Goal: Task Accomplishment & Management: Use online tool/utility

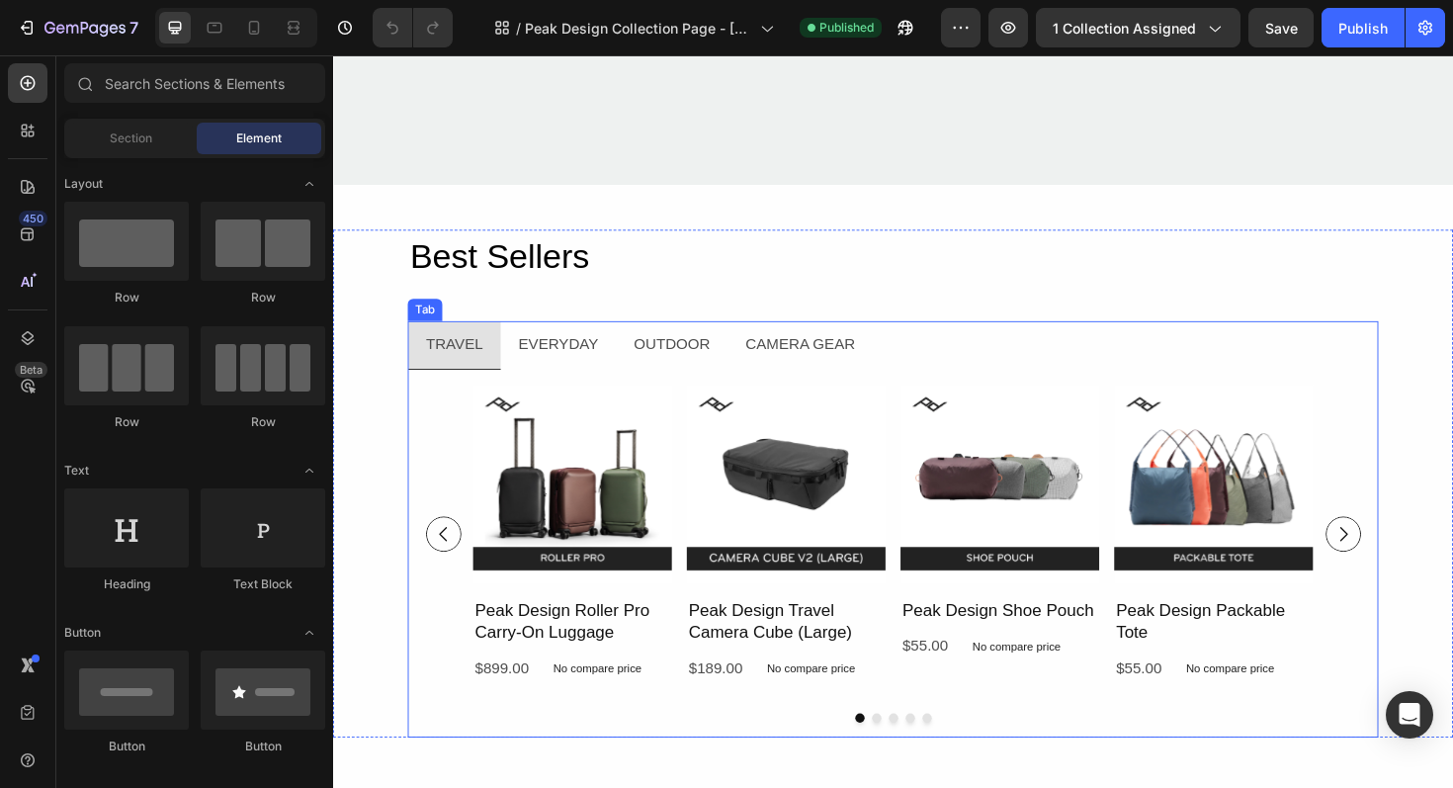
click at [623, 364] on li "Everyday" at bounding box center [571, 362] width 123 height 51
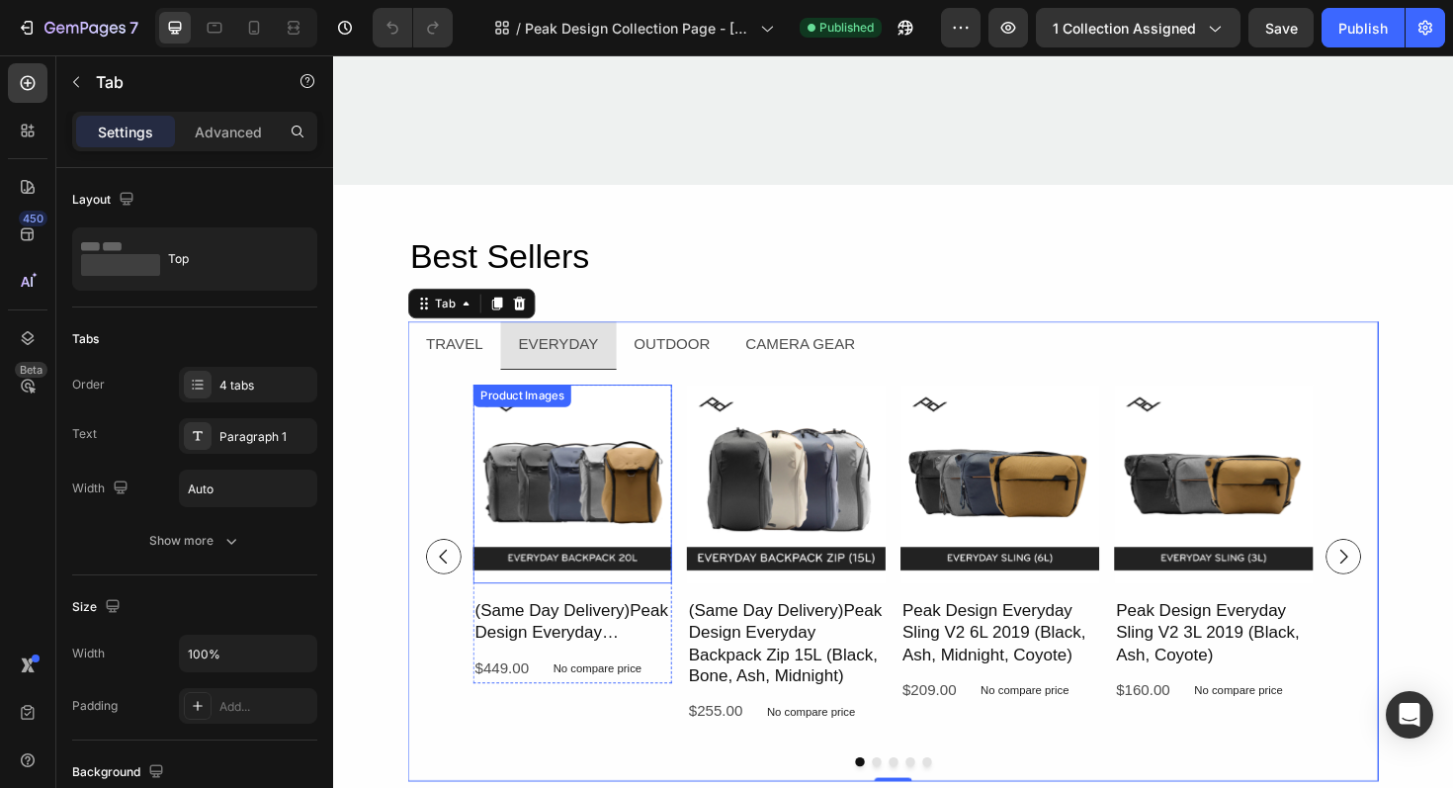
click at [637, 492] on img at bounding box center [586, 509] width 211 height 211
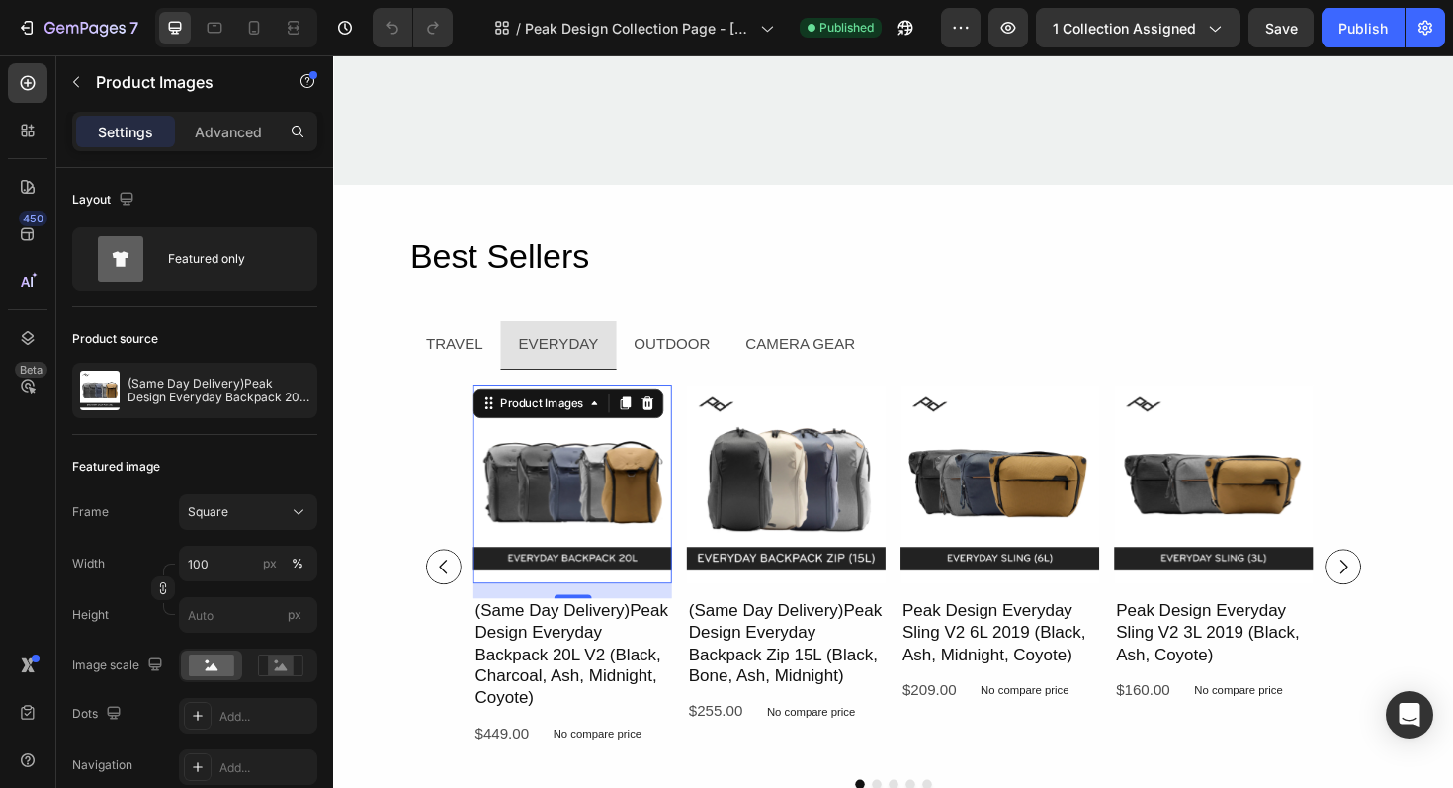
click at [682, 625] on div "16" at bounding box center [586, 623] width 211 height 16
click at [632, 754] on div "(Same Day Delivery)Peak Design Everyday Backpack 20L V2 (Black, Charcoal, Ash, …" at bounding box center [586, 711] width 211 height 160
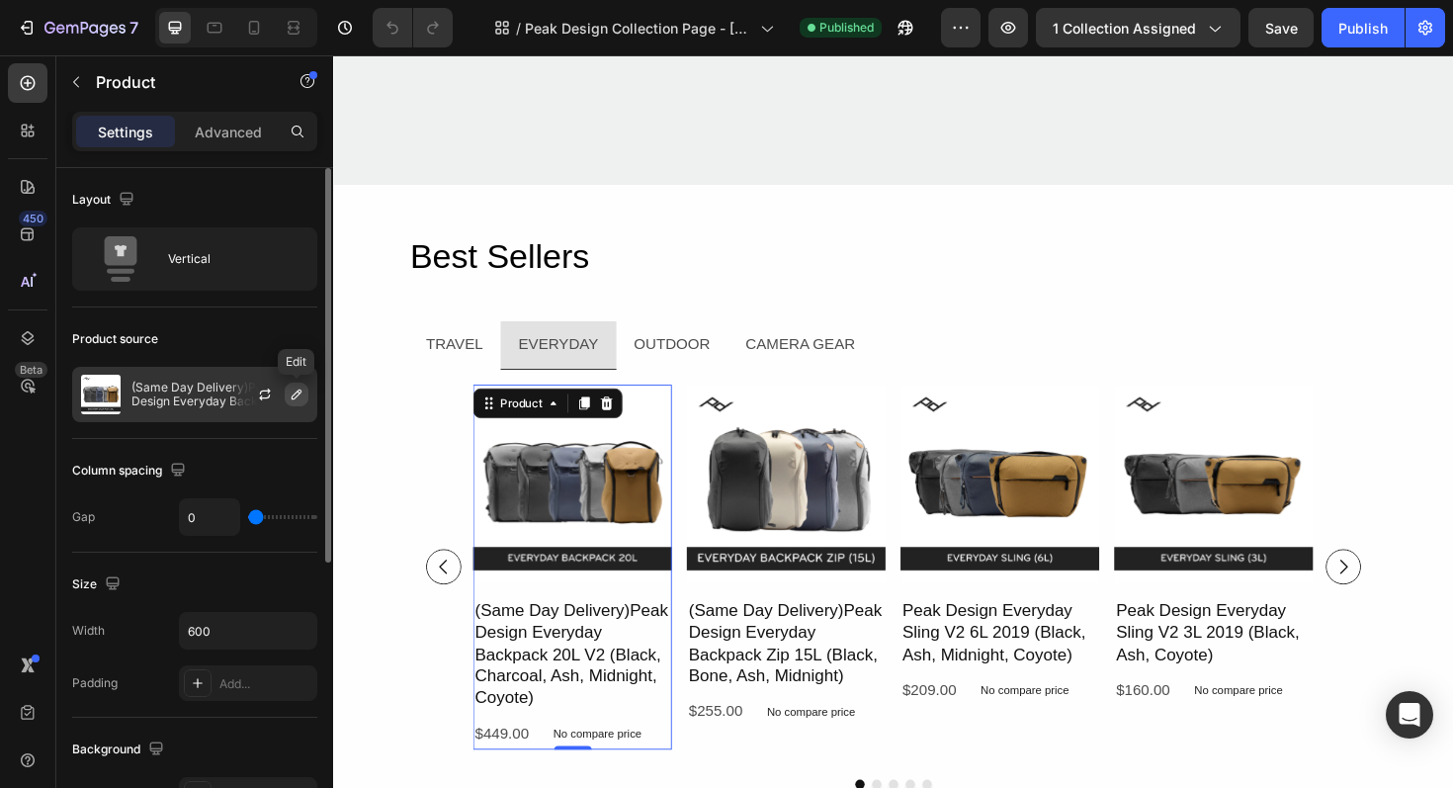
click at [295, 395] on icon "button" at bounding box center [297, 395] width 16 height 16
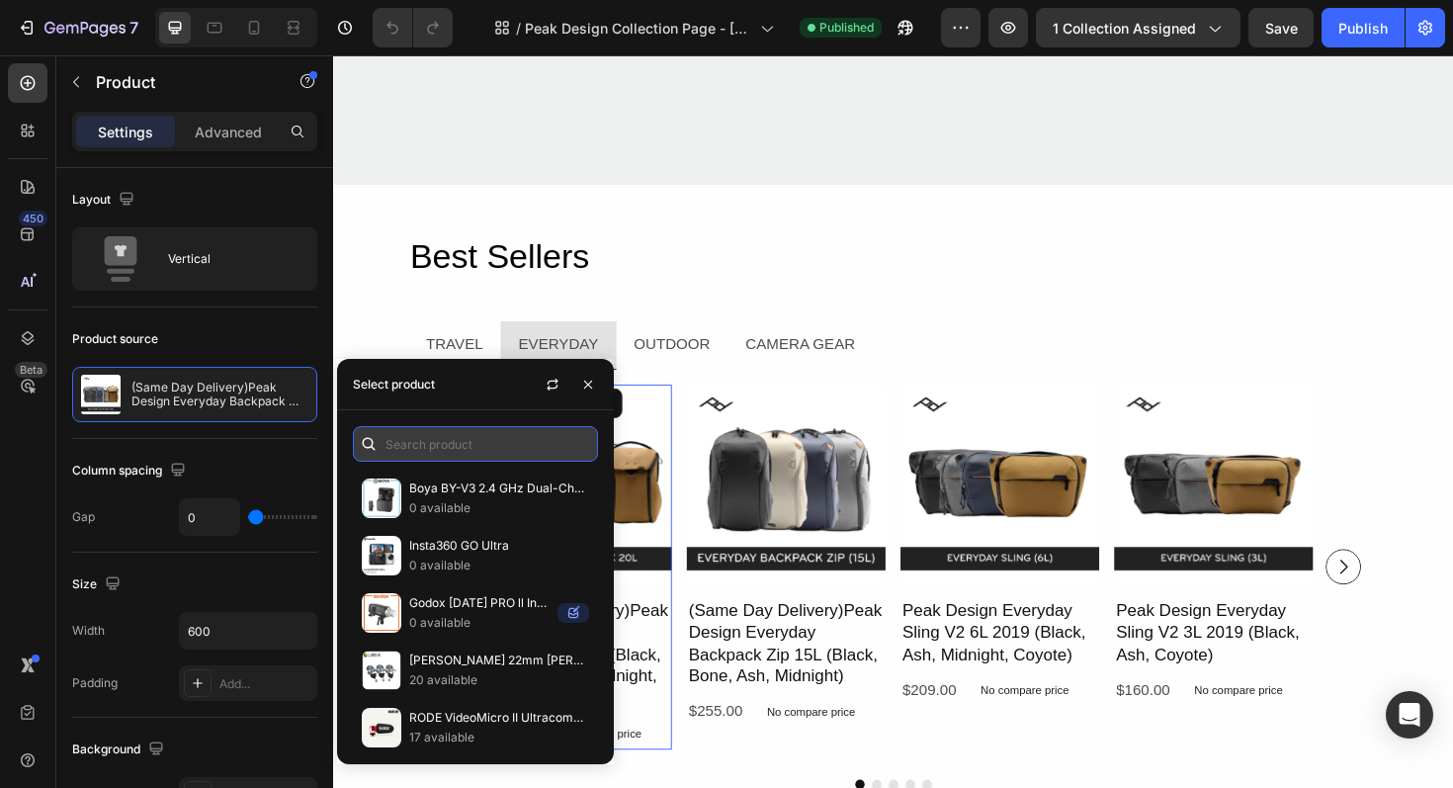
click at [442, 434] on input "text" at bounding box center [475, 444] width 245 height 36
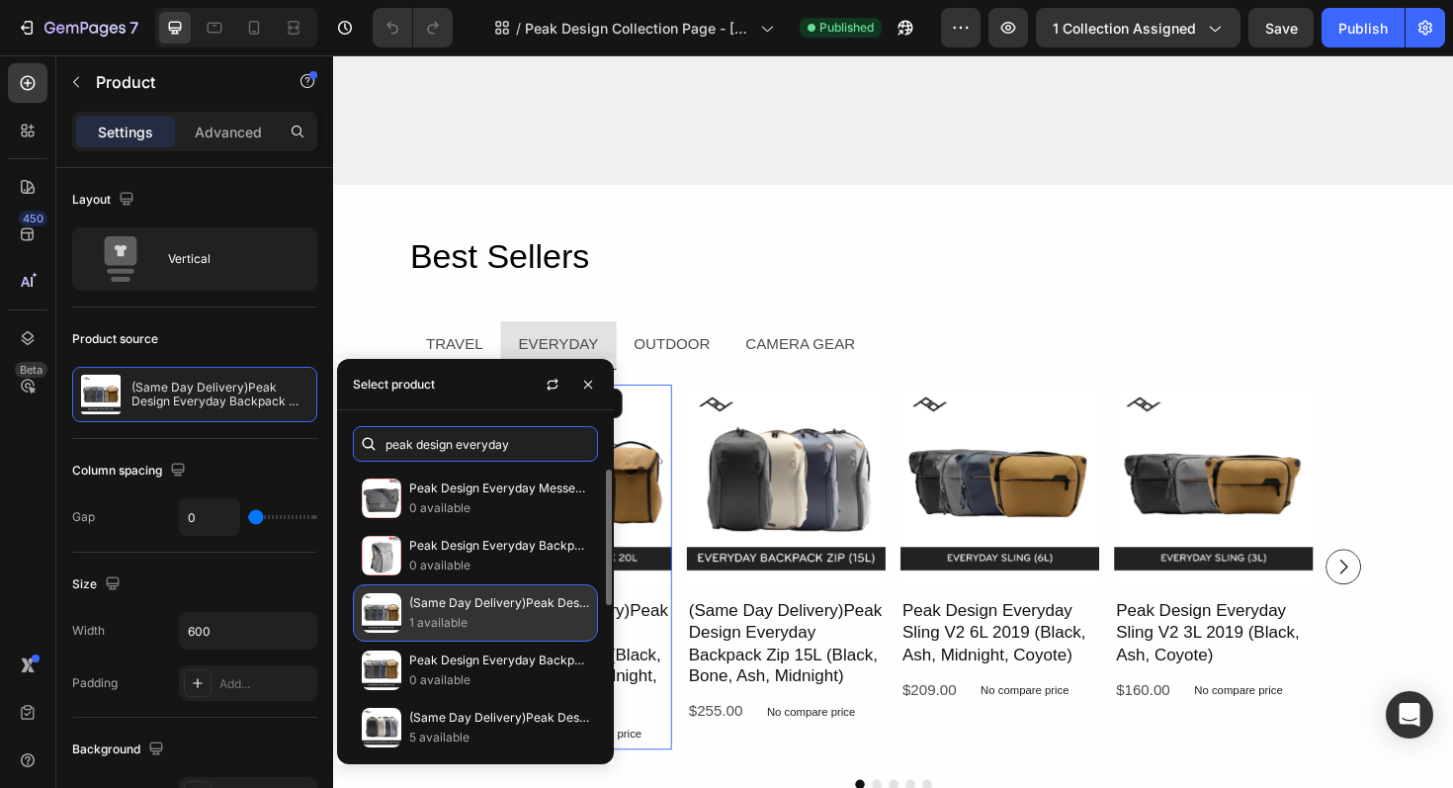
type input "peak design everyday"
click at [488, 612] on p "(Same Day Delivery)Peak Design Everyday Backpack 20L V2 (Black, Charcoal, Ash, …" at bounding box center [499, 603] width 180 height 20
click at [538, 610] on p "(Same Day Delivery)Peak Design Everyday Backpack 20L V2 (Black, Charcoal, Ash, …" at bounding box center [499, 603] width 180 height 20
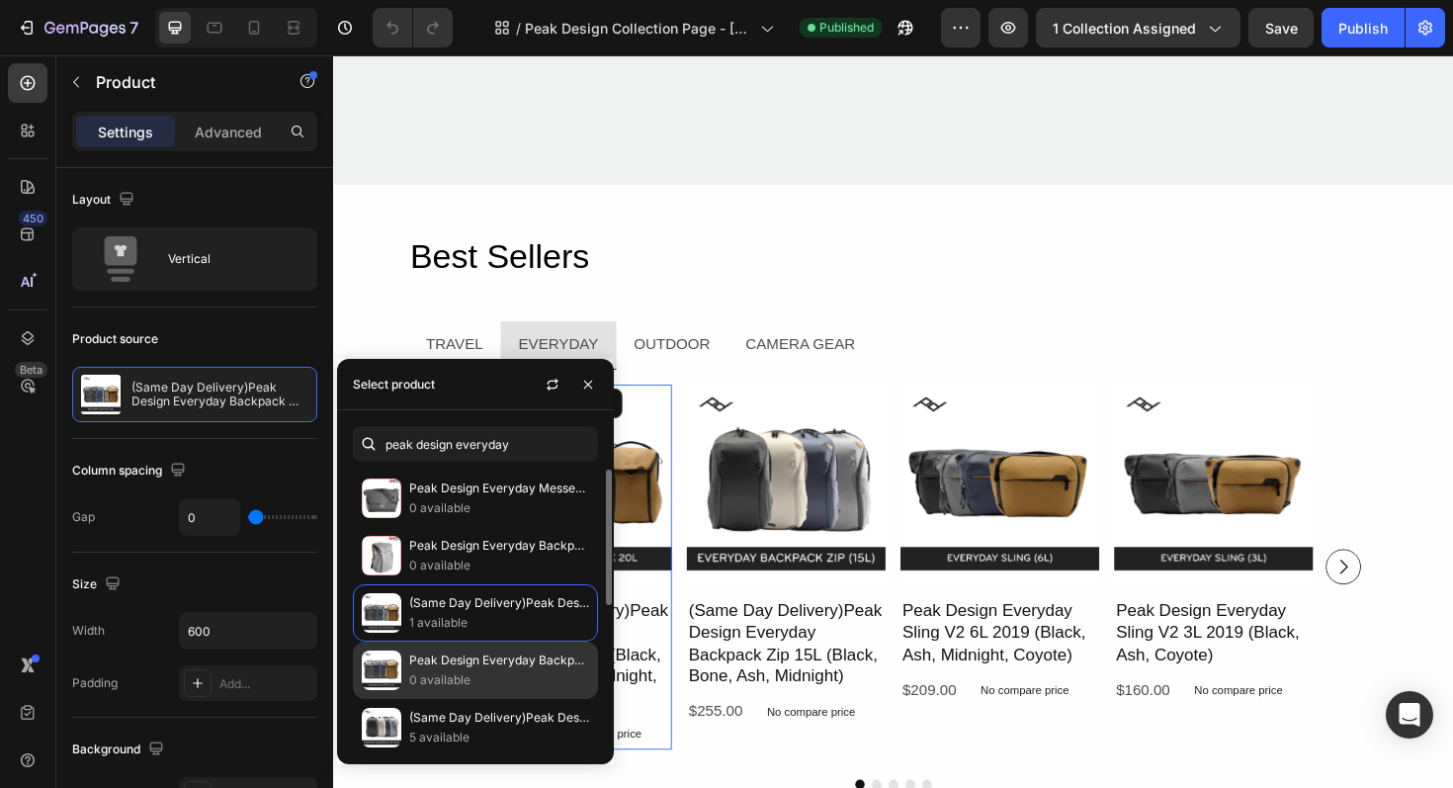
click at [518, 656] on p "Peak Design Everyday Backpack 30L V2 (Black, Charcoal, Midnight, Coyote)" at bounding box center [499, 661] width 180 height 20
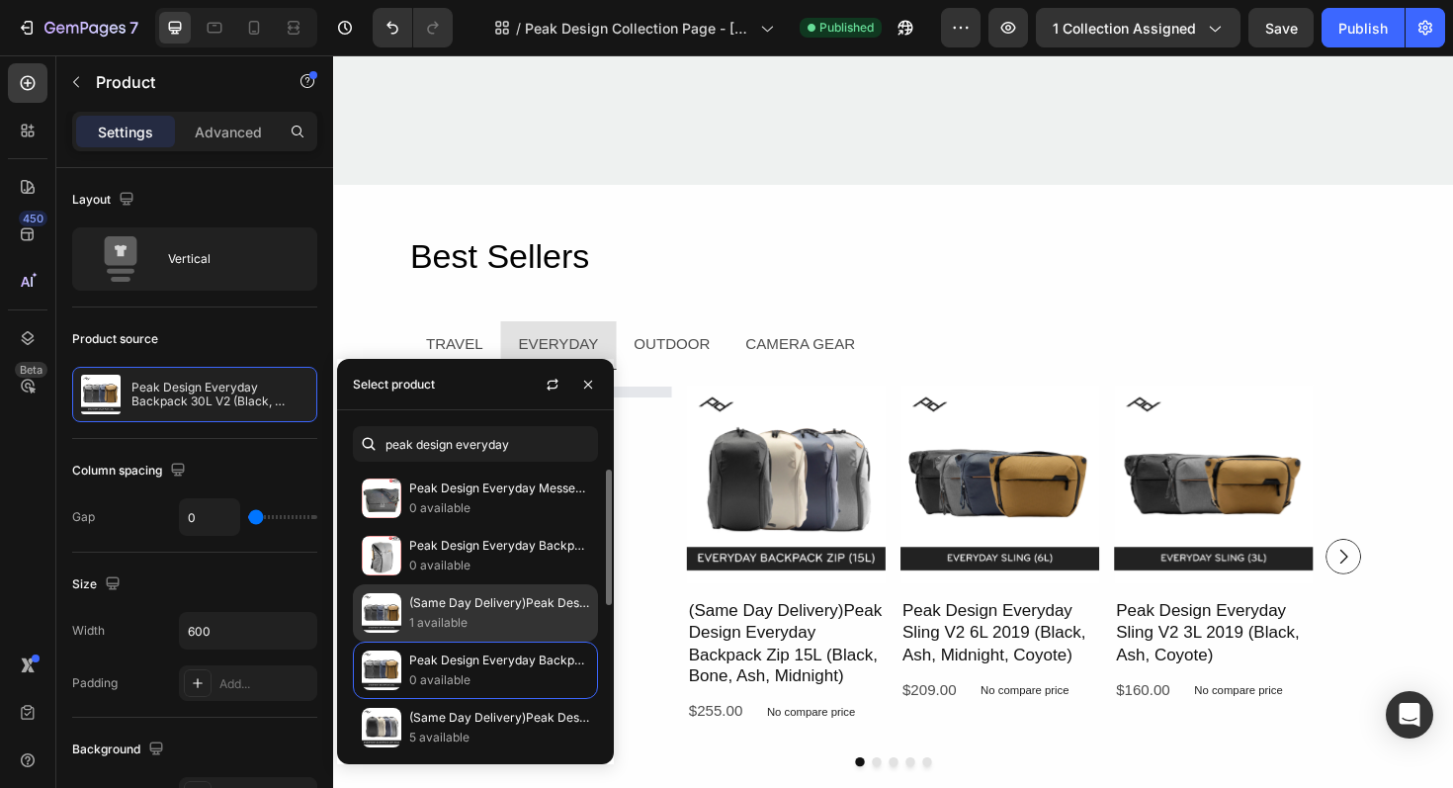
click at [505, 606] on p "(Same Day Delivery)Peak Design Everyday Backpack 20L V2 (Black, Charcoal, Ash, …" at bounding box center [499, 603] width 180 height 20
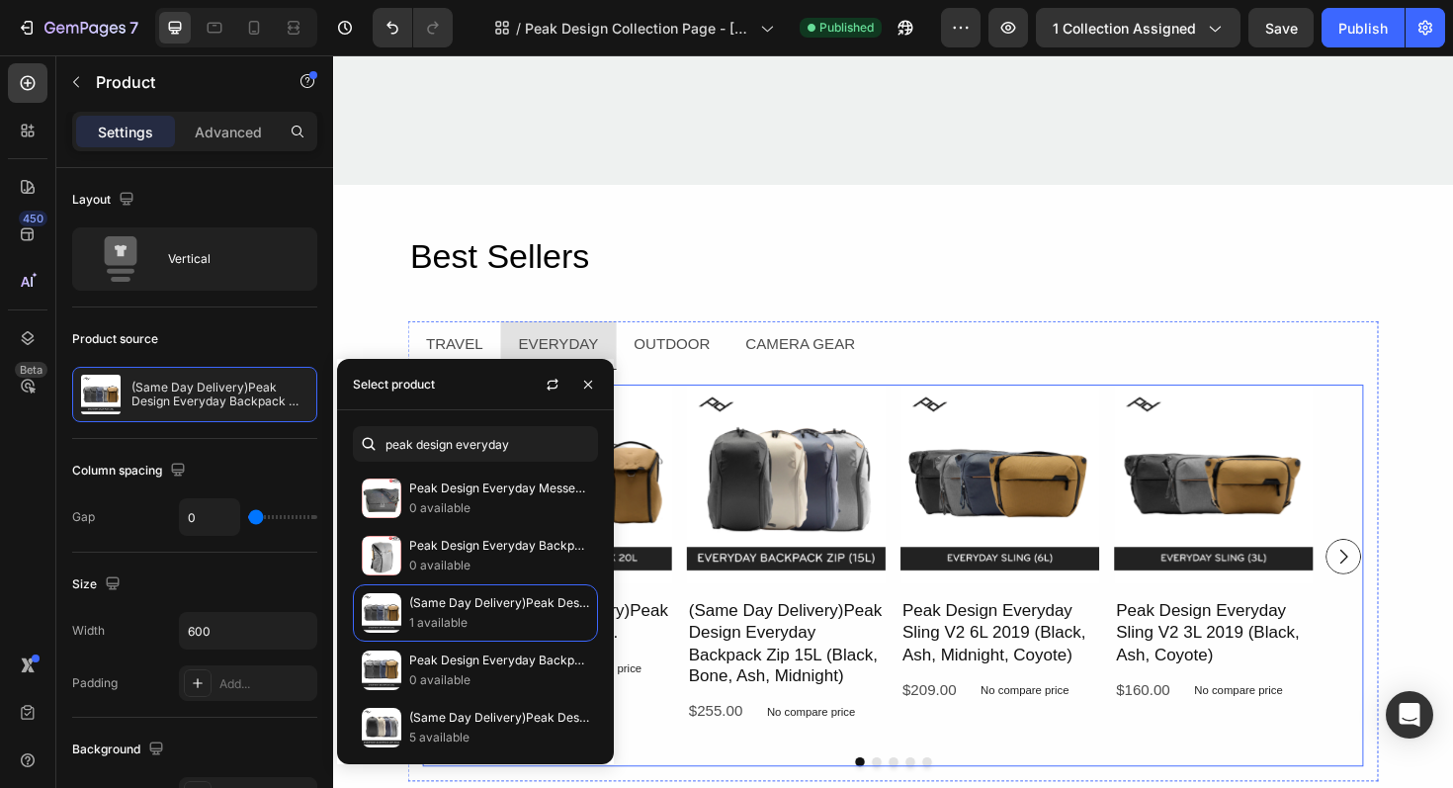
click at [701, 631] on div "Product Images (Same Day Delivery)Peak Design Everyday Backpack 20L V2 (Black, …" at bounding box center [926, 585] width 890 height 363
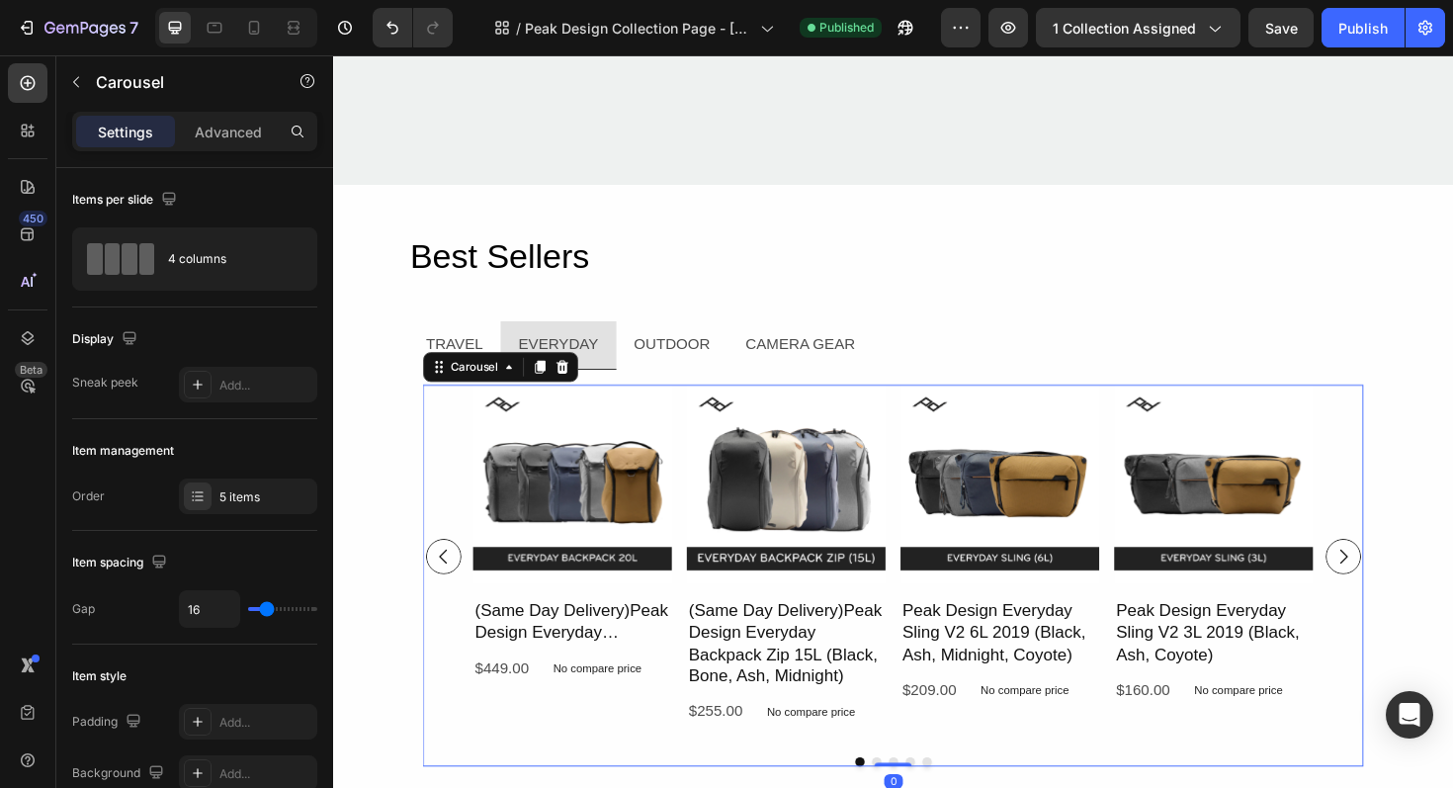
click at [1396, 571] on button "Carousel Next Arrow" at bounding box center [1403, 587] width 38 height 38
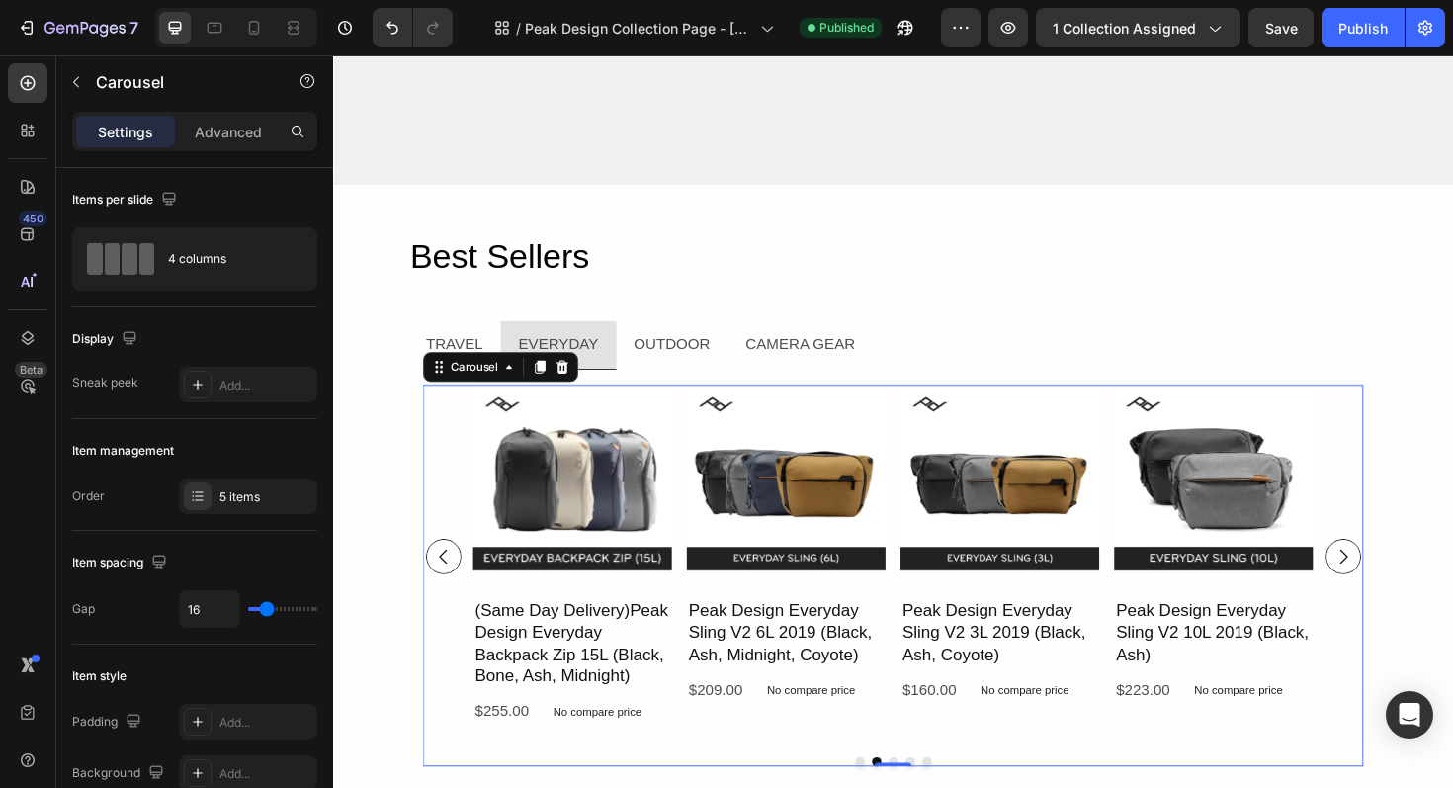
click at [1396, 571] on button "Carousel Next Arrow" at bounding box center [1403, 587] width 38 height 38
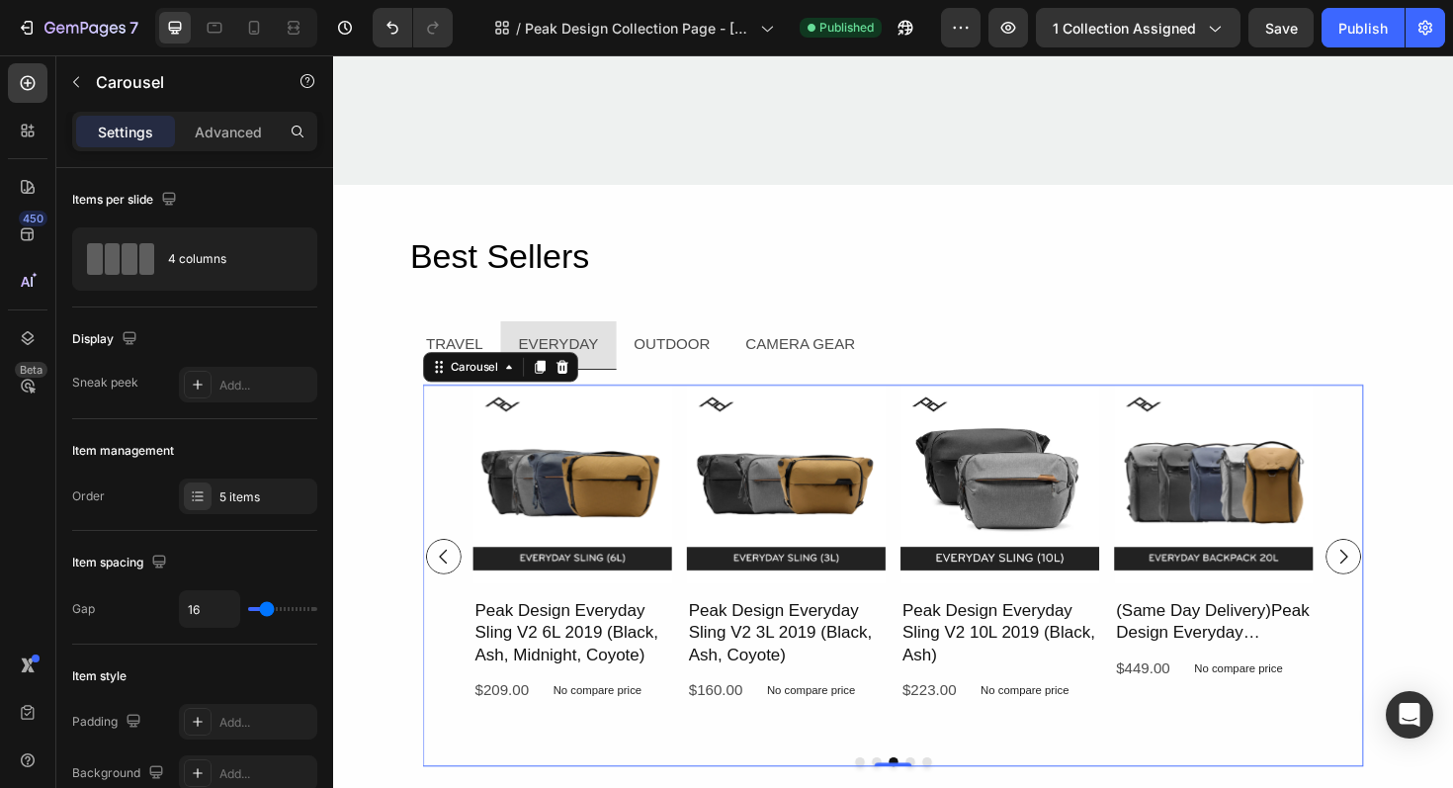
click at [1396, 571] on button "Carousel Next Arrow" at bounding box center [1403, 587] width 38 height 38
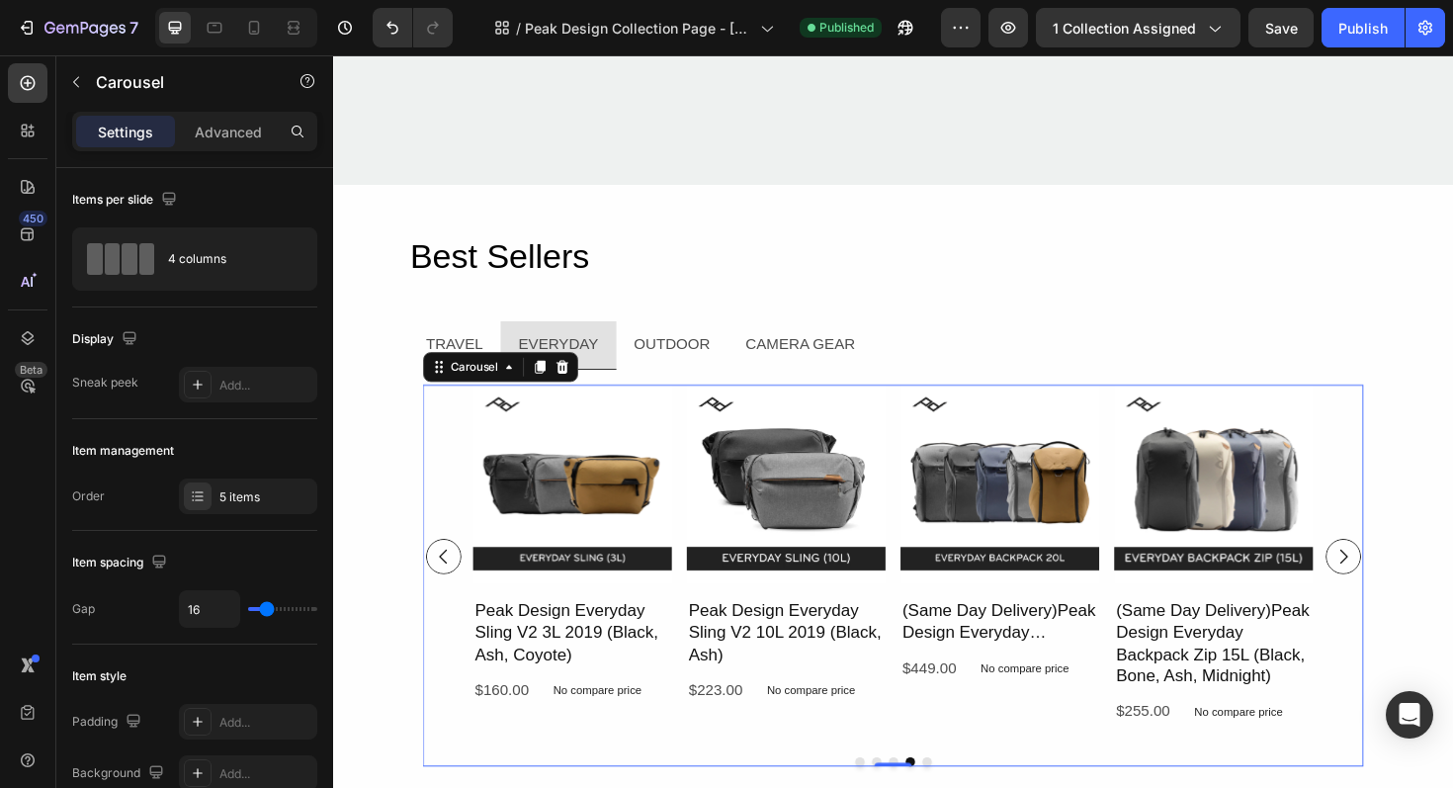
click at [1403, 575] on icon "Carousel Next Arrow" at bounding box center [1403, 586] width 22 height 22
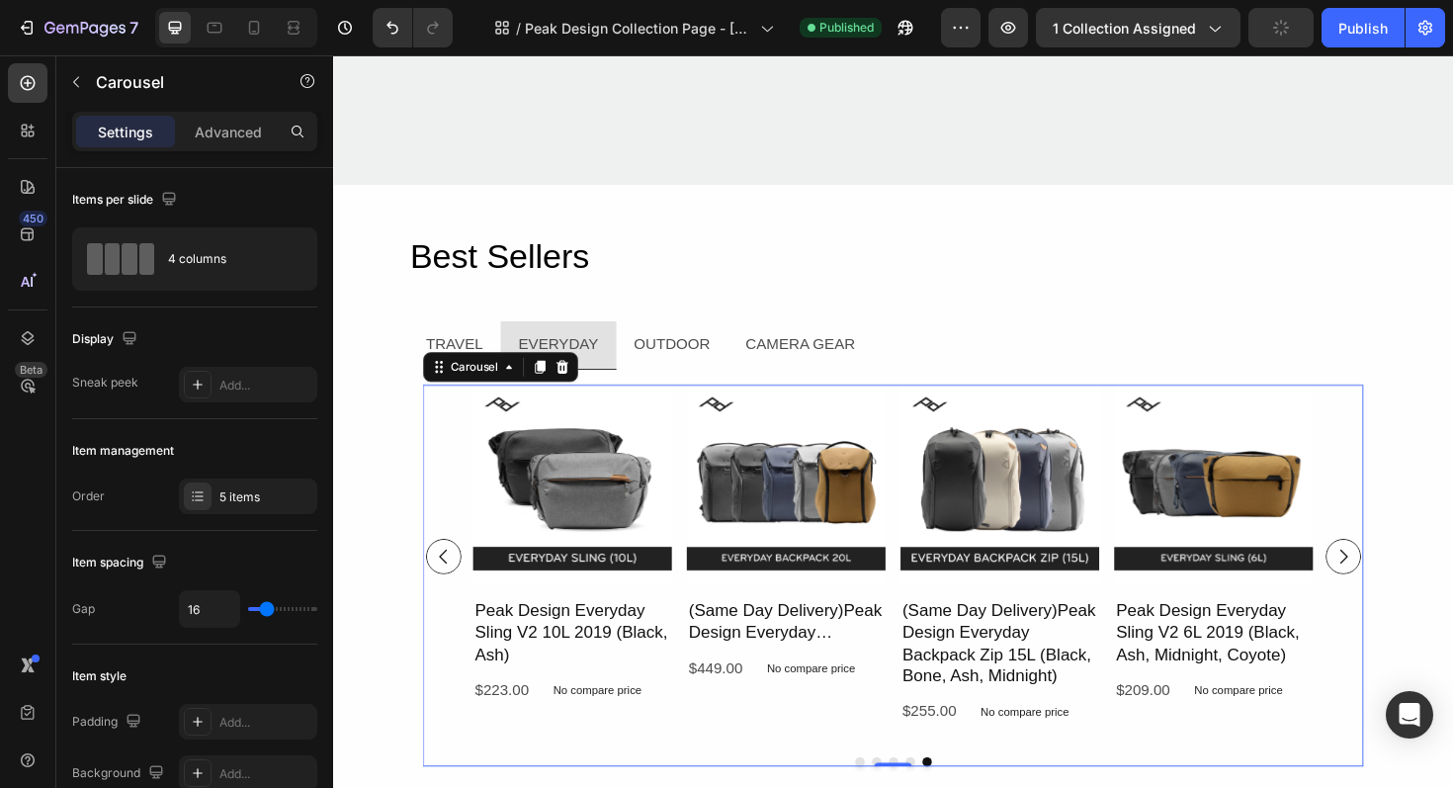
click at [1403, 575] on icon "Carousel Next Arrow" at bounding box center [1403, 586] width 22 height 22
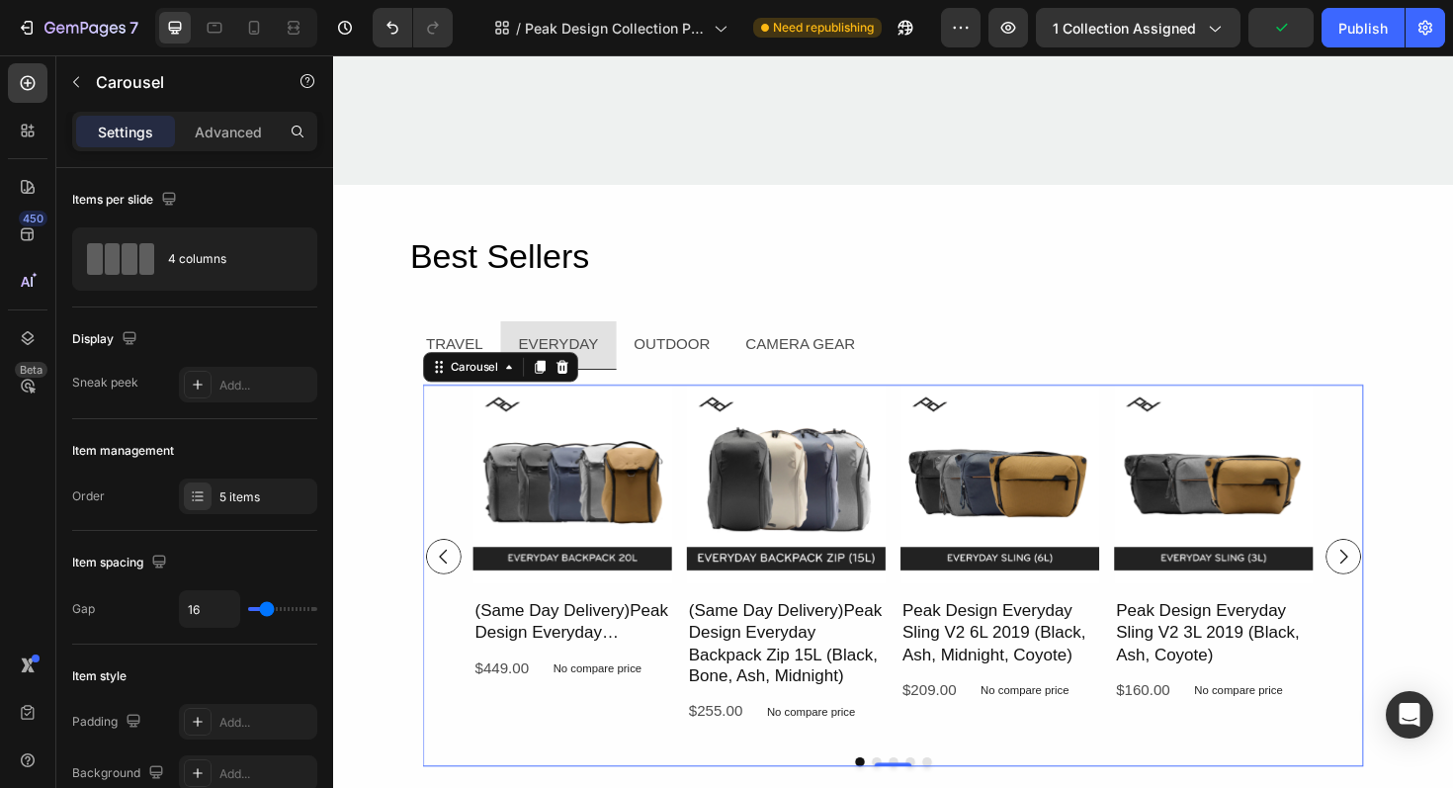
click at [1405, 583] on icon "Carousel Next Arrow" at bounding box center [1404, 585] width 8 height 15
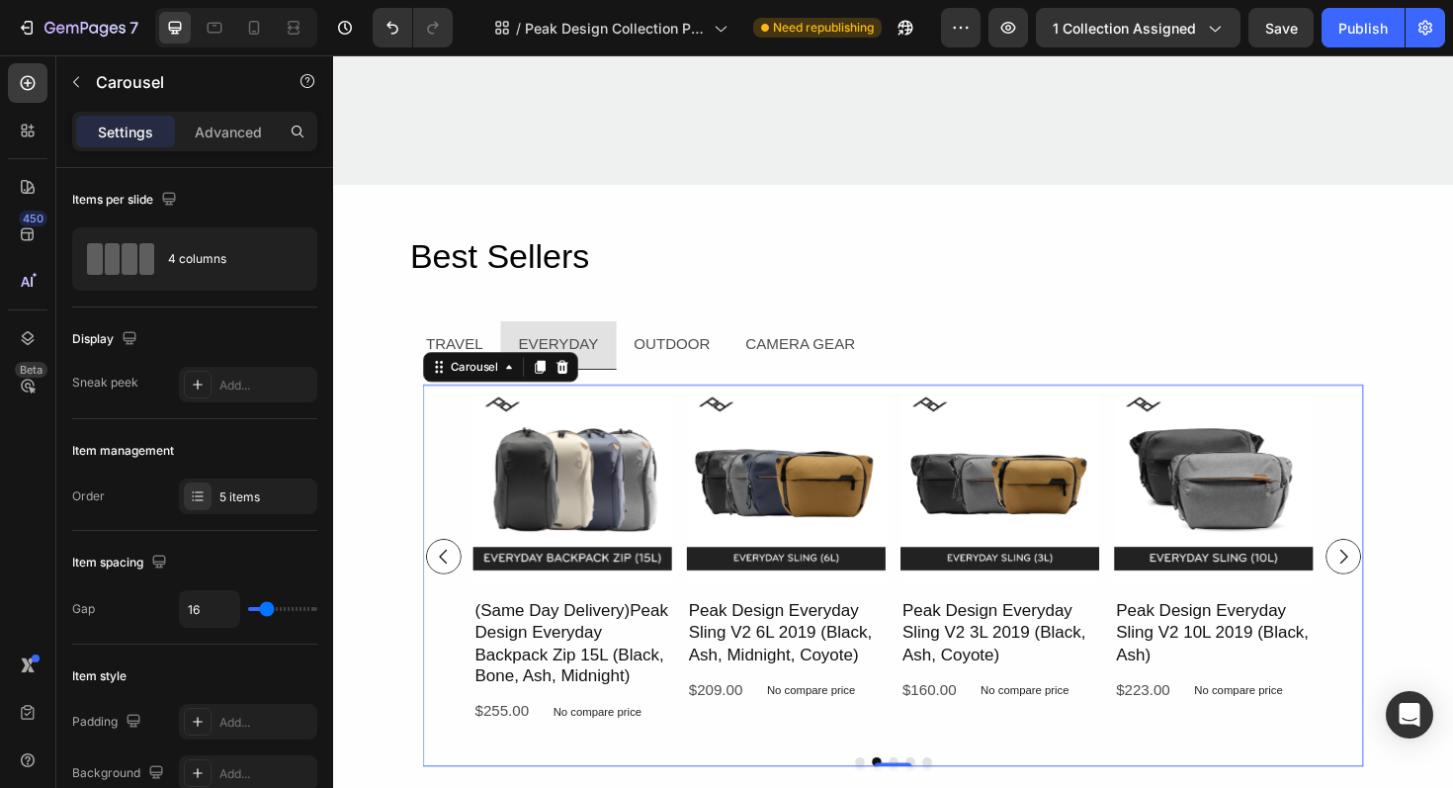
click at [1405, 583] on icon "Carousel Next Arrow" at bounding box center [1404, 585] width 8 height 15
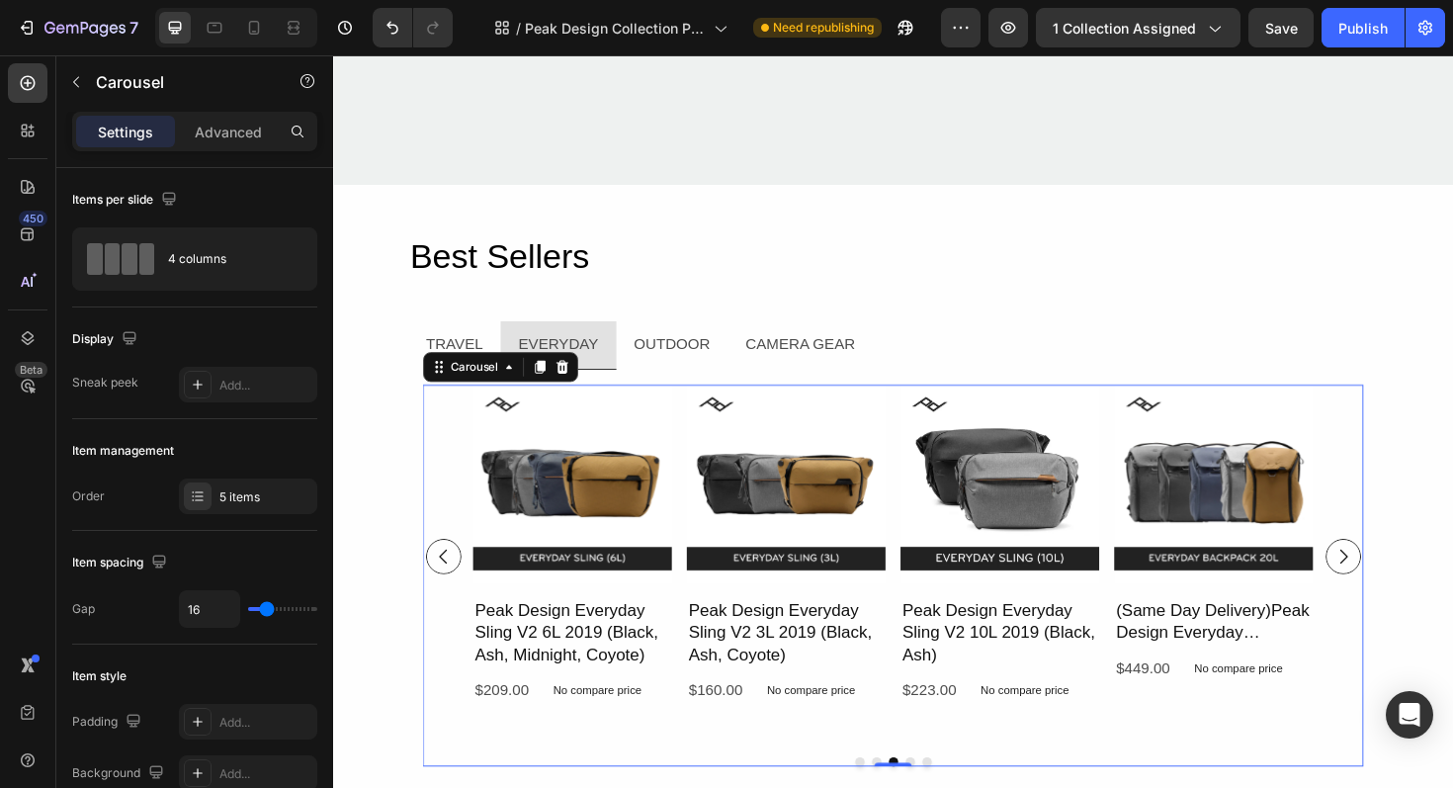
click at [459, 577] on icon "Carousel Back Arrow" at bounding box center [450, 586] width 22 height 22
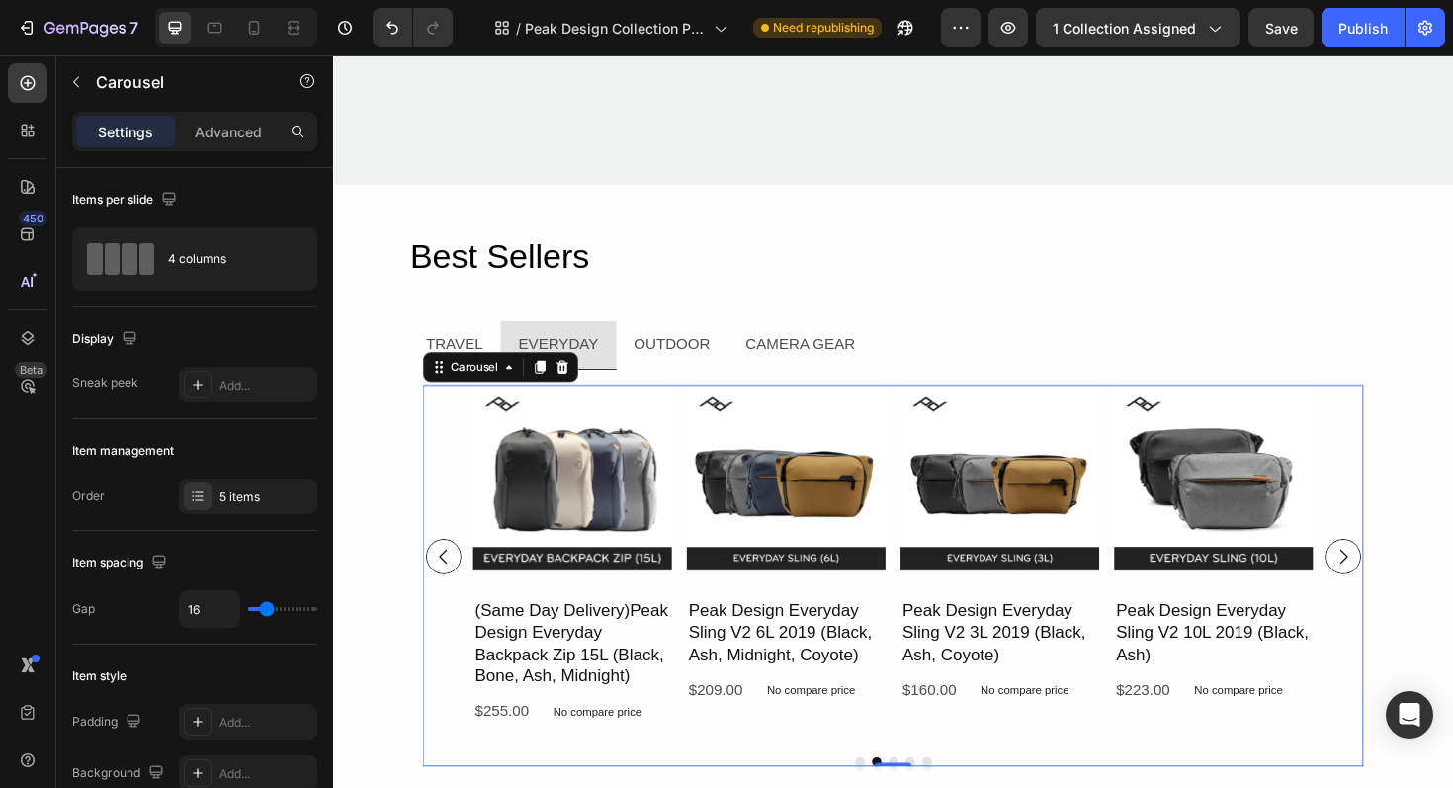
click at [454, 592] on icon "Carousel Back Arrow" at bounding box center [450, 586] width 22 height 22
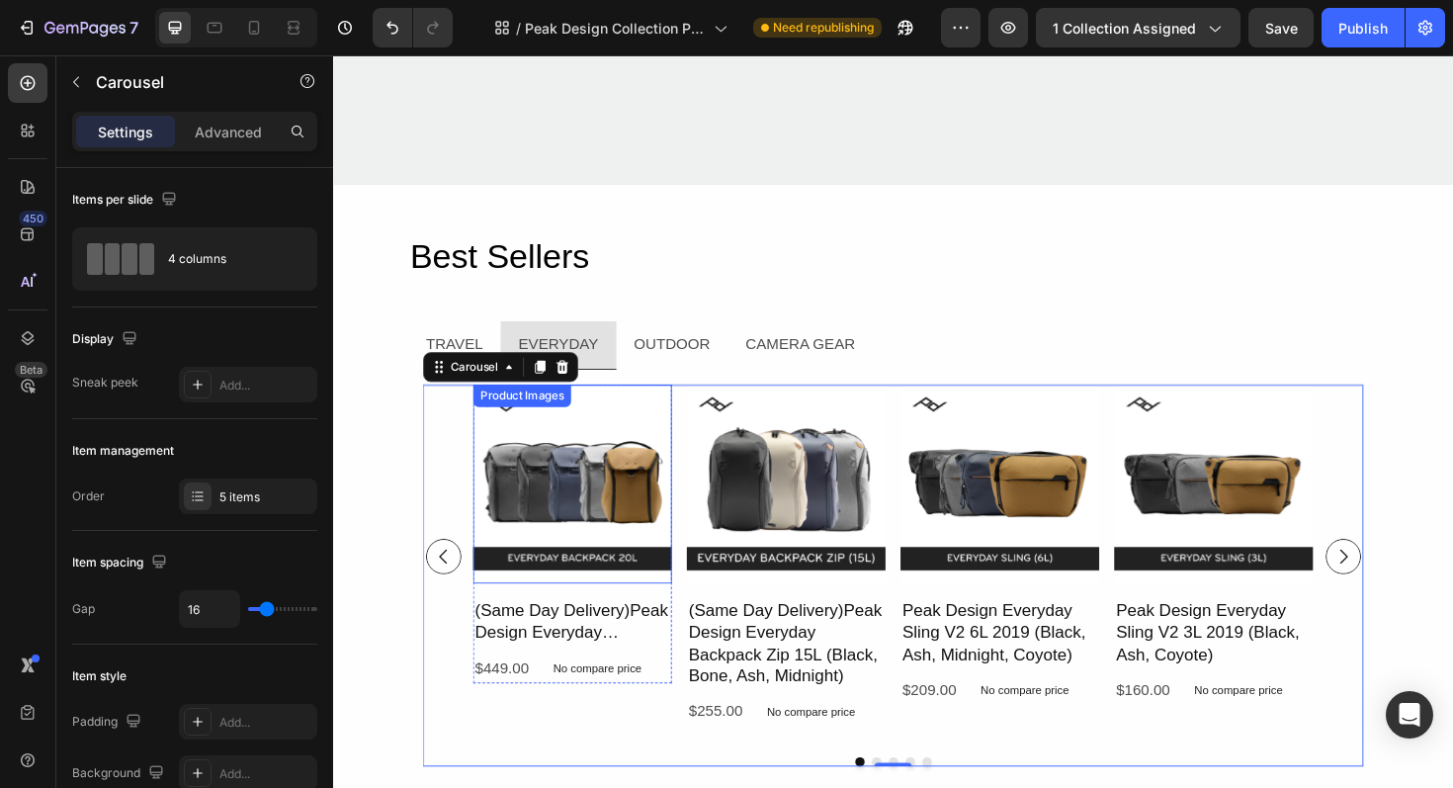
click at [581, 514] on img at bounding box center [586, 509] width 211 height 211
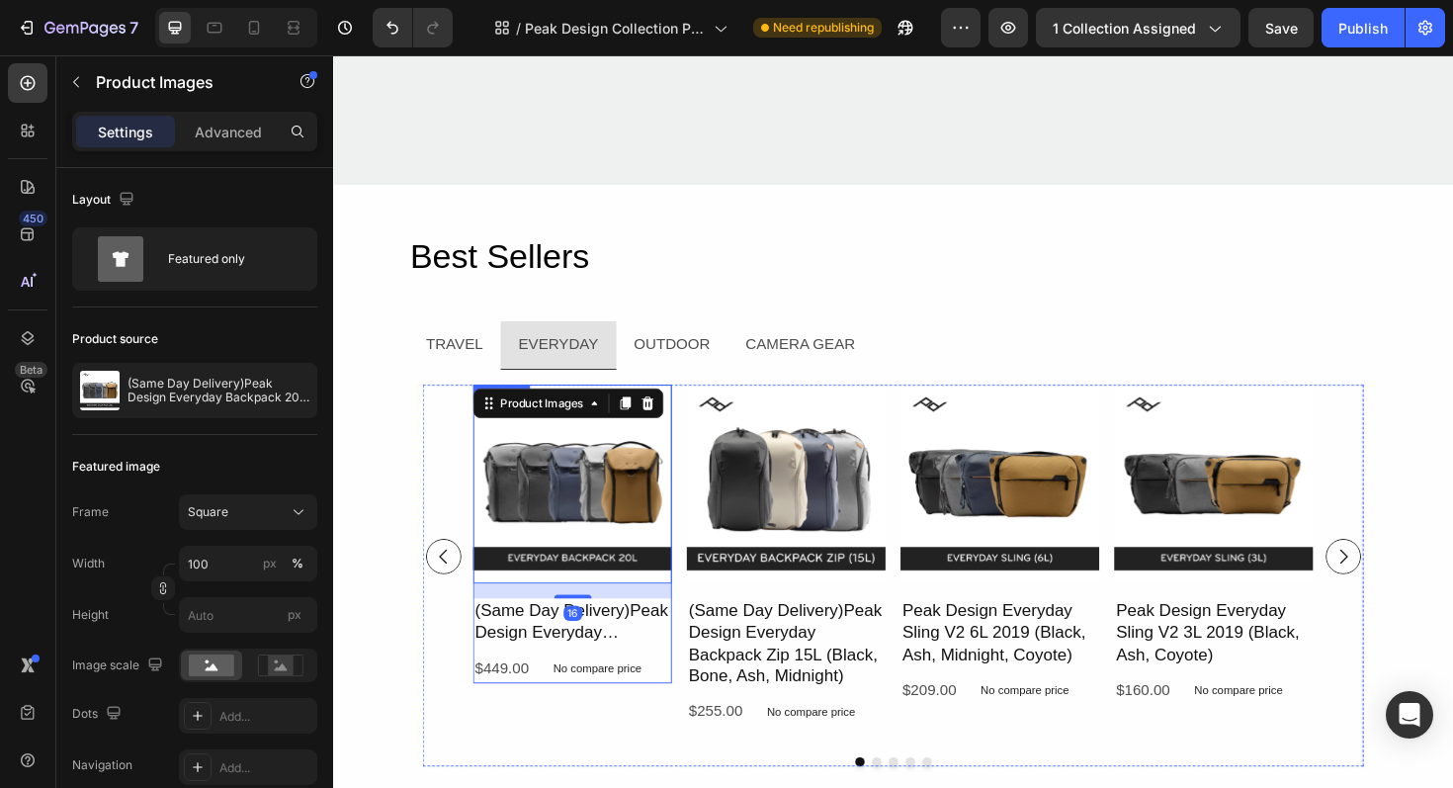
click at [674, 684] on div "(Same Day Delivery)Peak Design Everyday Backpack 20L V2 (Black, Charcoal, Ash, …" at bounding box center [586, 676] width 211 height 91
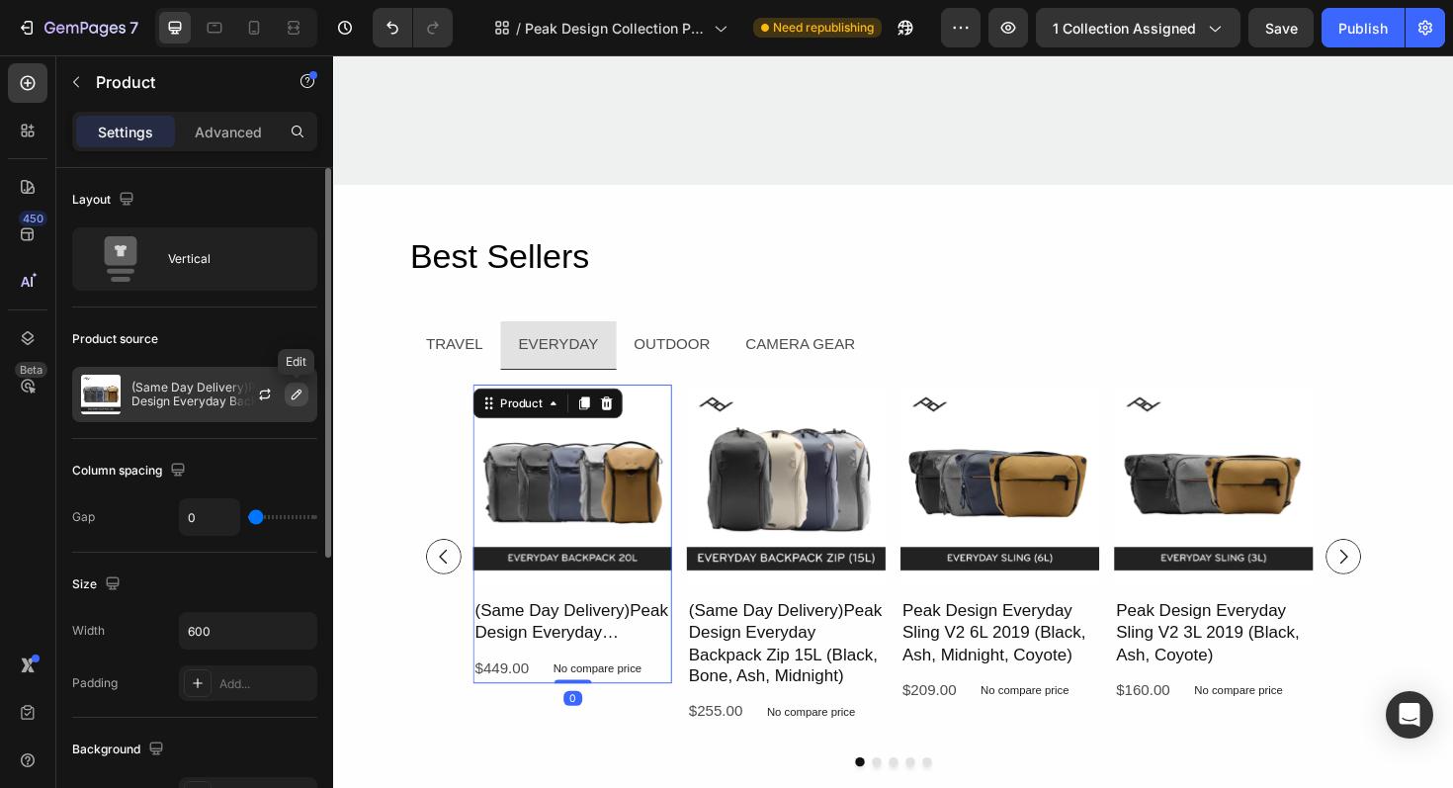
click at [293, 398] on icon "button" at bounding box center [297, 395] width 10 height 10
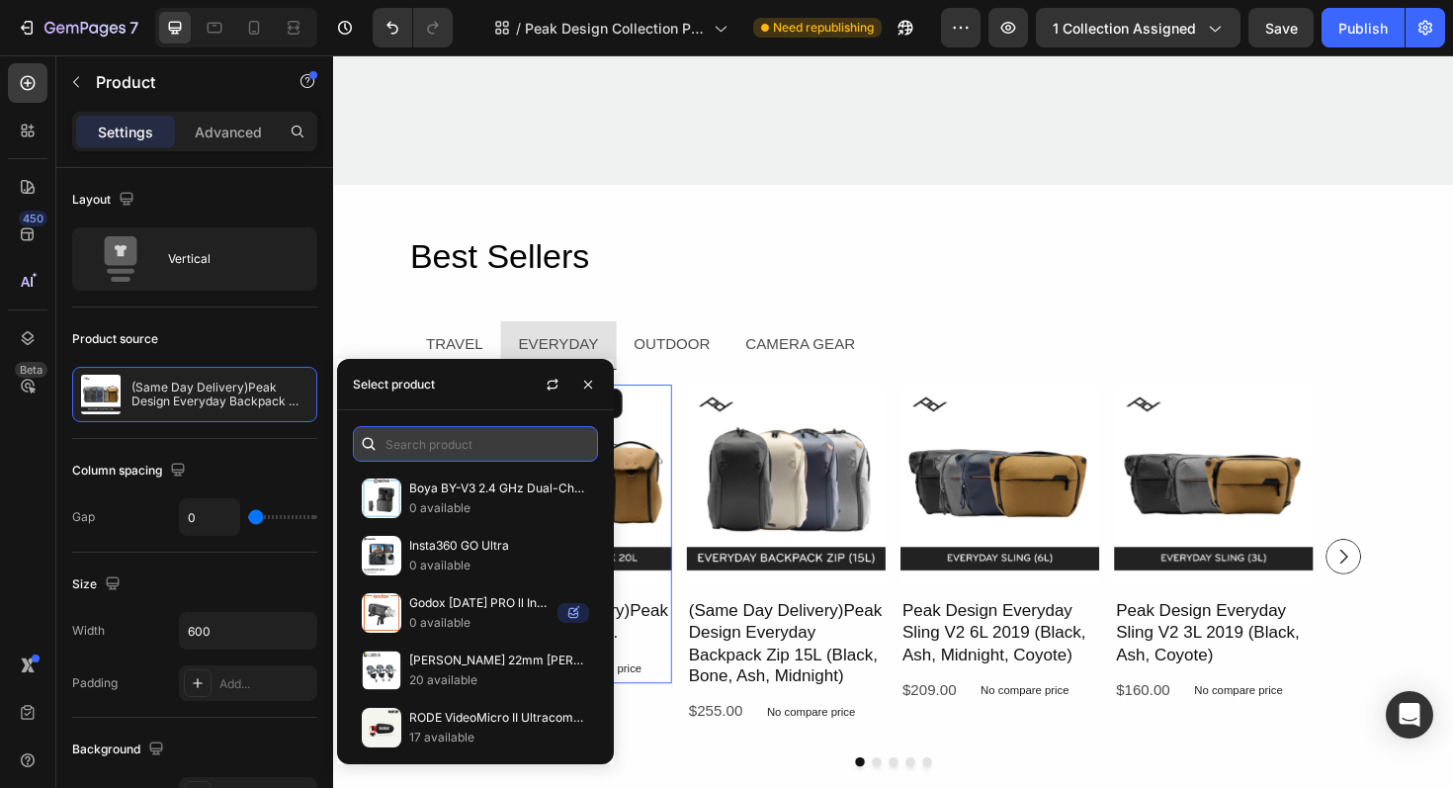
click at [451, 439] on input "text" at bounding box center [475, 444] width 245 height 36
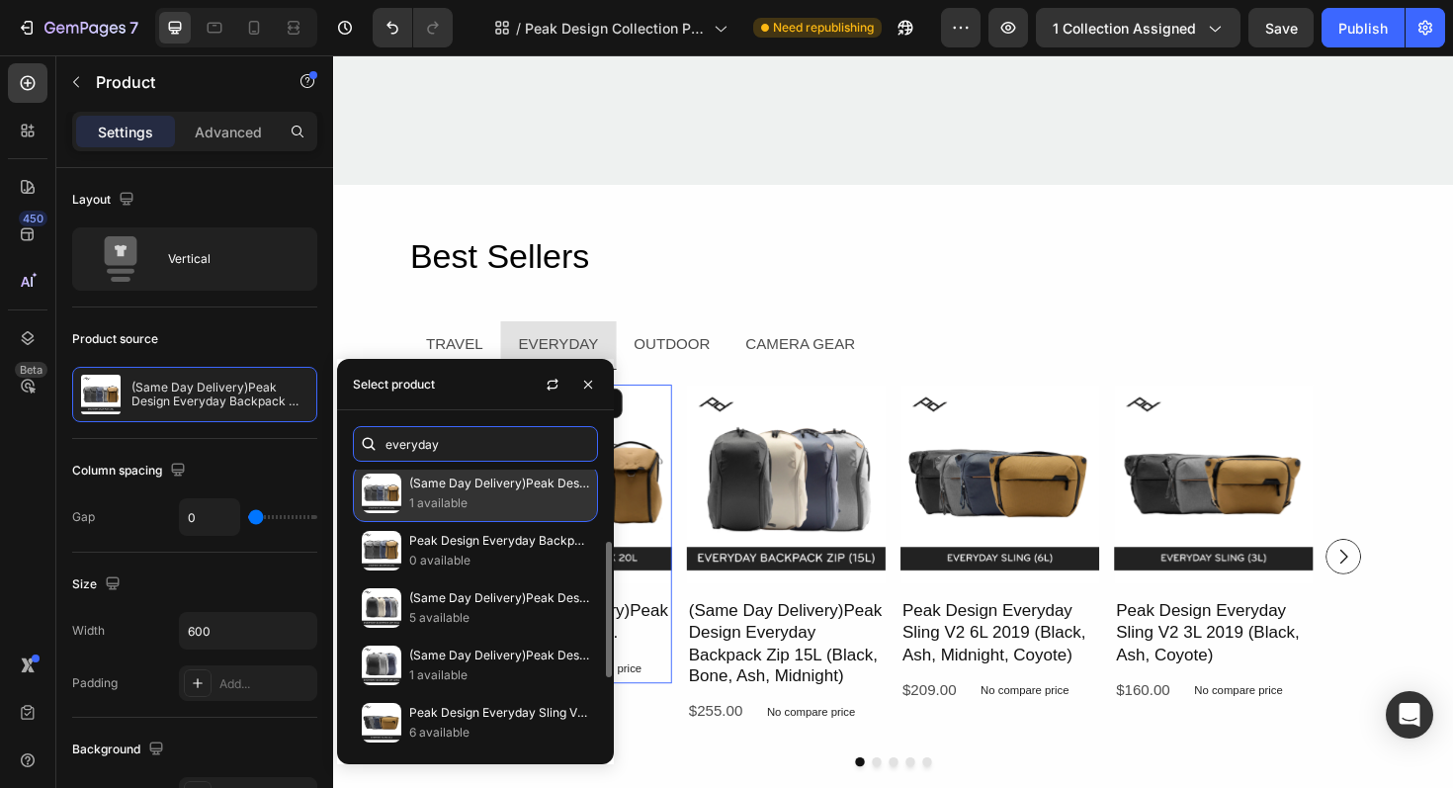
scroll to position [178, 0]
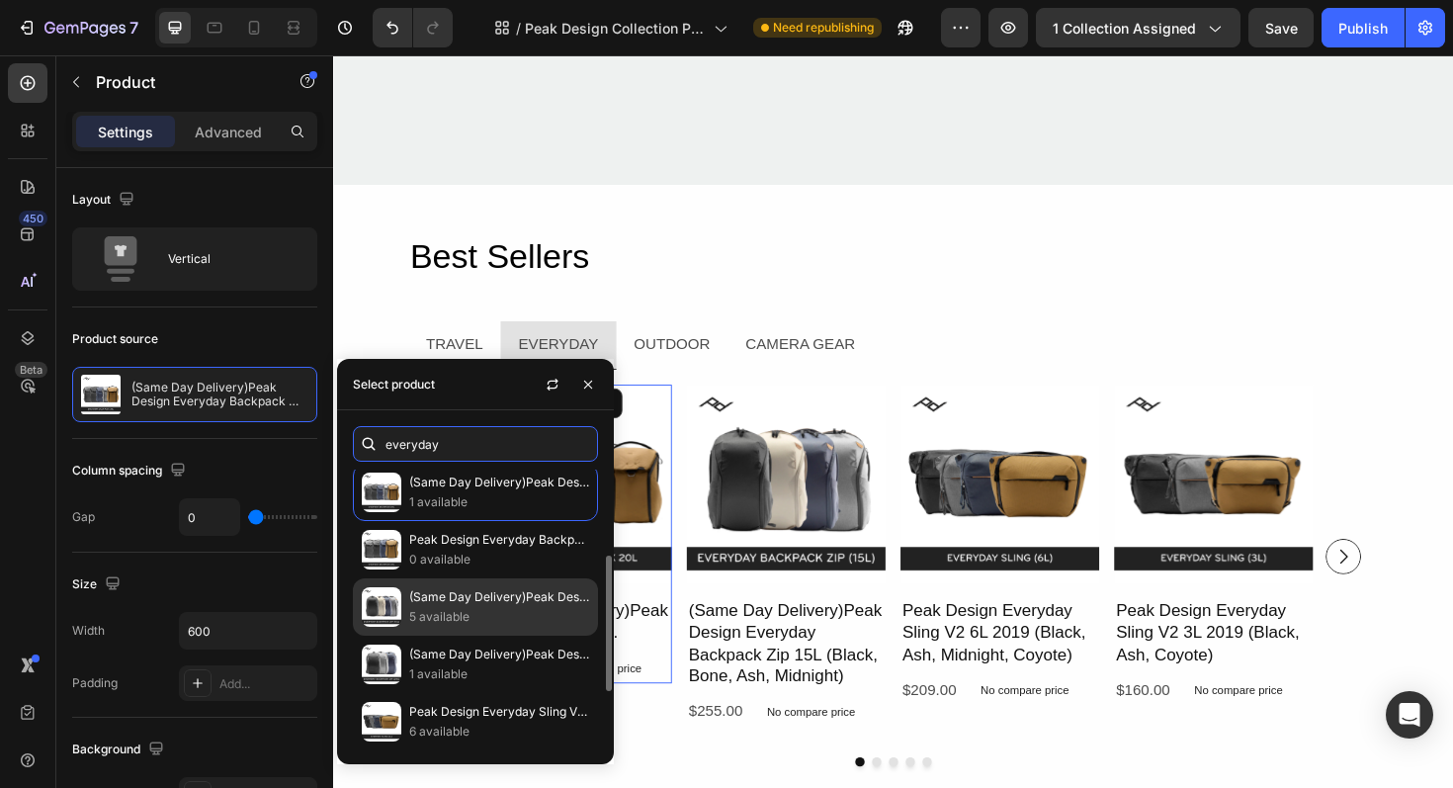
type input "everyday"
click at [515, 610] on p "5 available" at bounding box center [499, 617] width 180 height 20
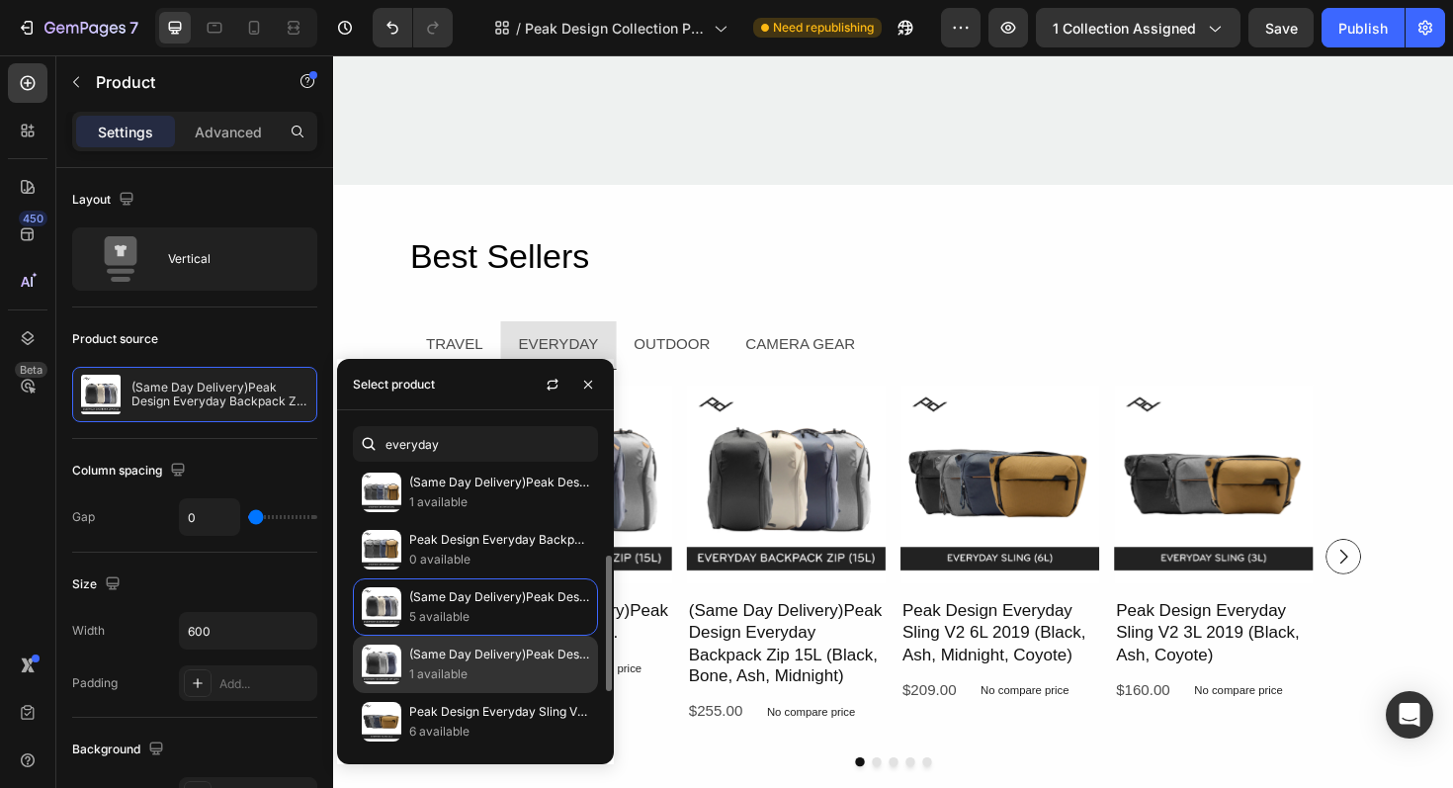
click at [495, 657] on p "(Same Day Delivery)Peak Design Everyday Backpack Zip 20L (Black, Ash, Midnight)" at bounding box center [499, 655] width 180 height 20
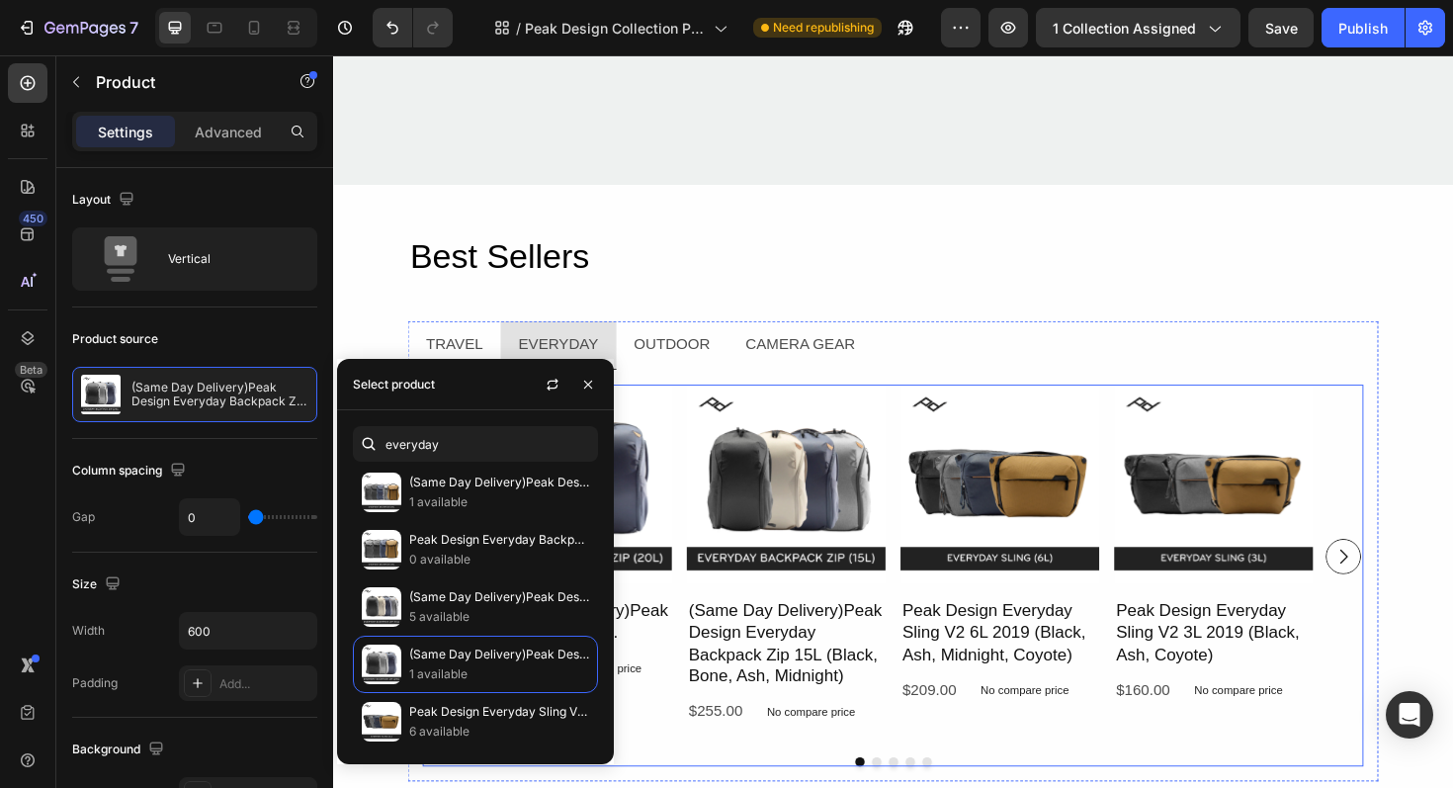
click at [699, 611] on div "Product Images (Same Day Delivery)Peak Design Everyday Backpack Zip 20L (Black,…" at bounding box center [926, 585] width 890 height 363
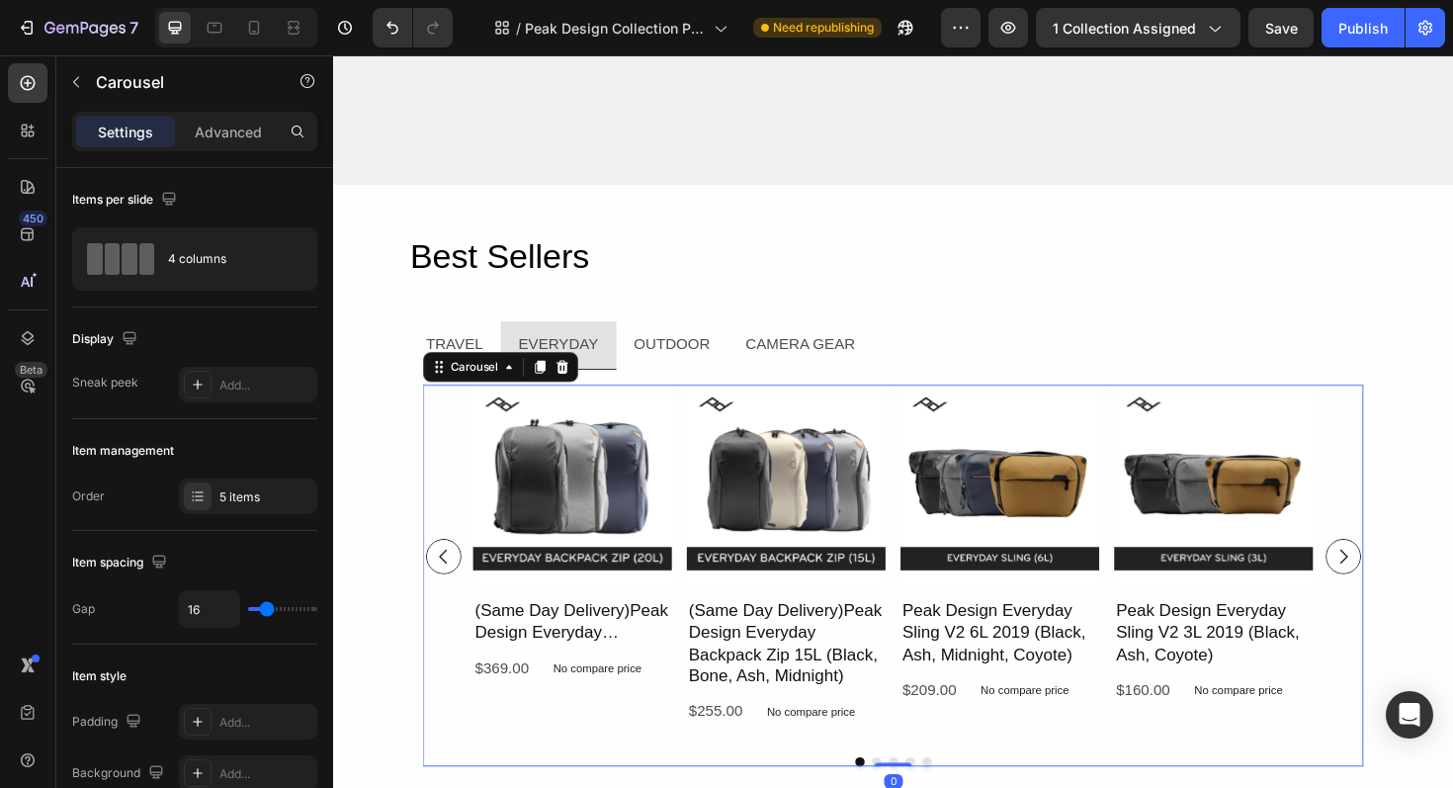
click at [1417, 582] on button "Carousel Next Arrow" at bounding box center [1403, 587] width 38 height 38
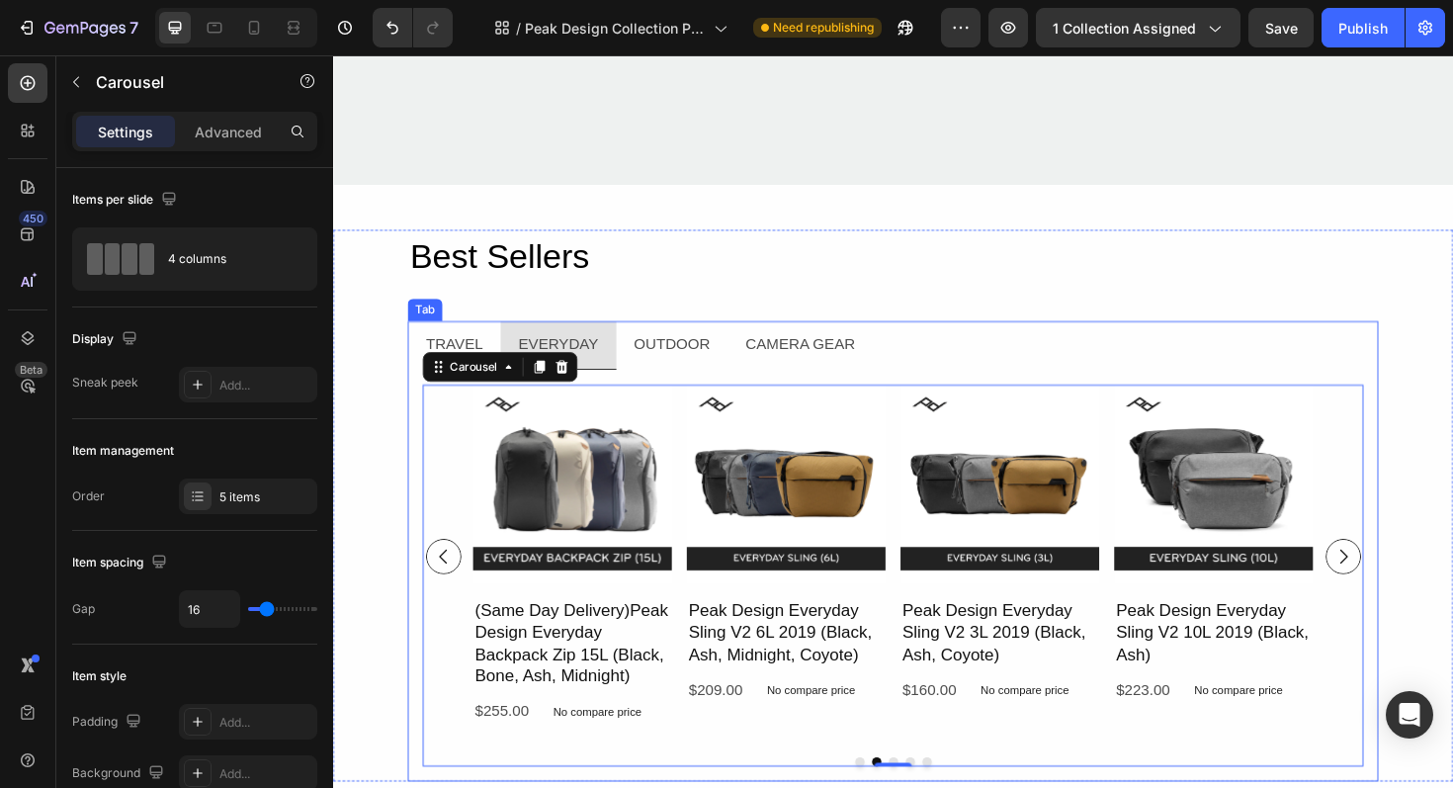
click at [747, 378] on li "Outdoor" at bounding box center [692, 362] width 119 height 51
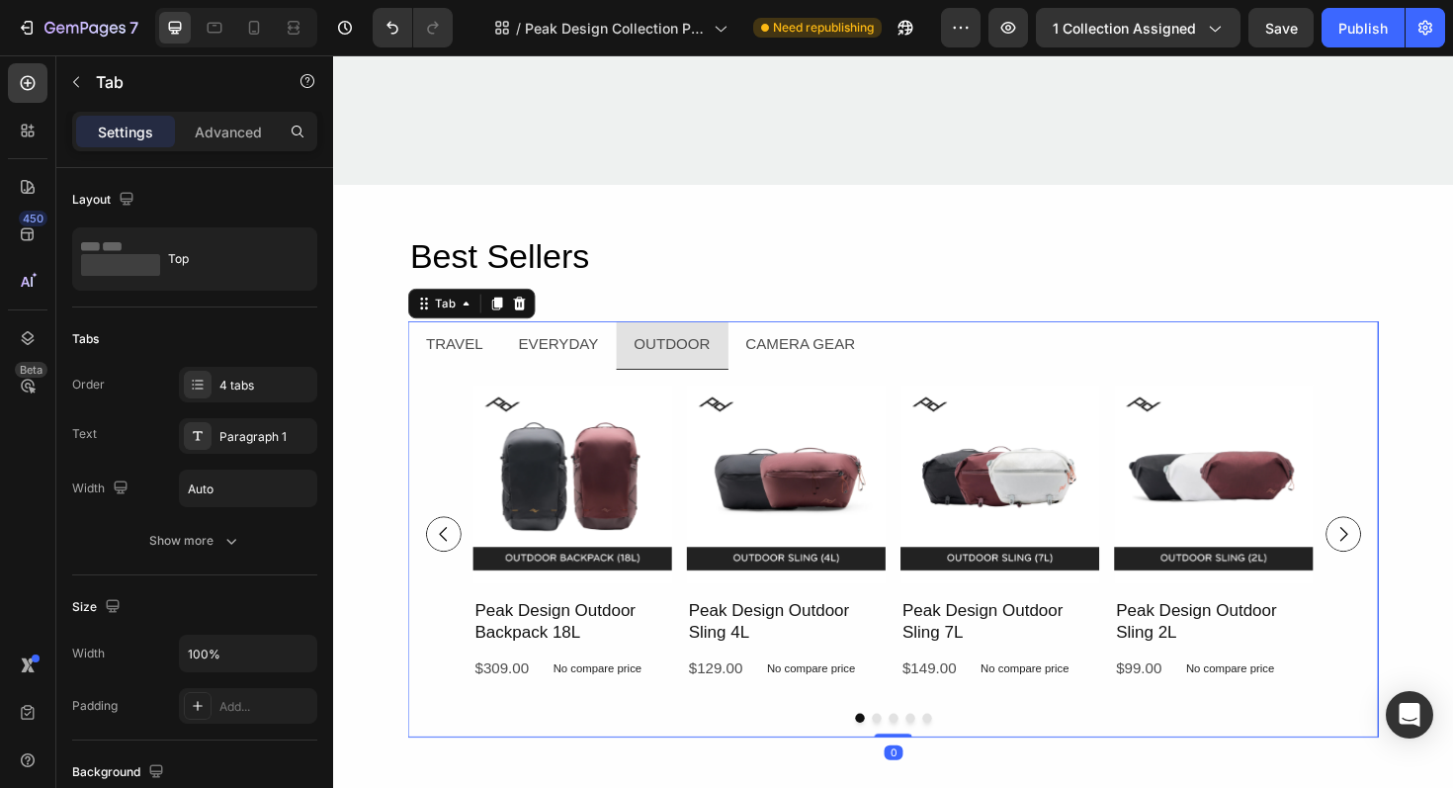
click at [876, 371] on p "Camera Gear" at bounding box center [828, 362] width 116 height 29
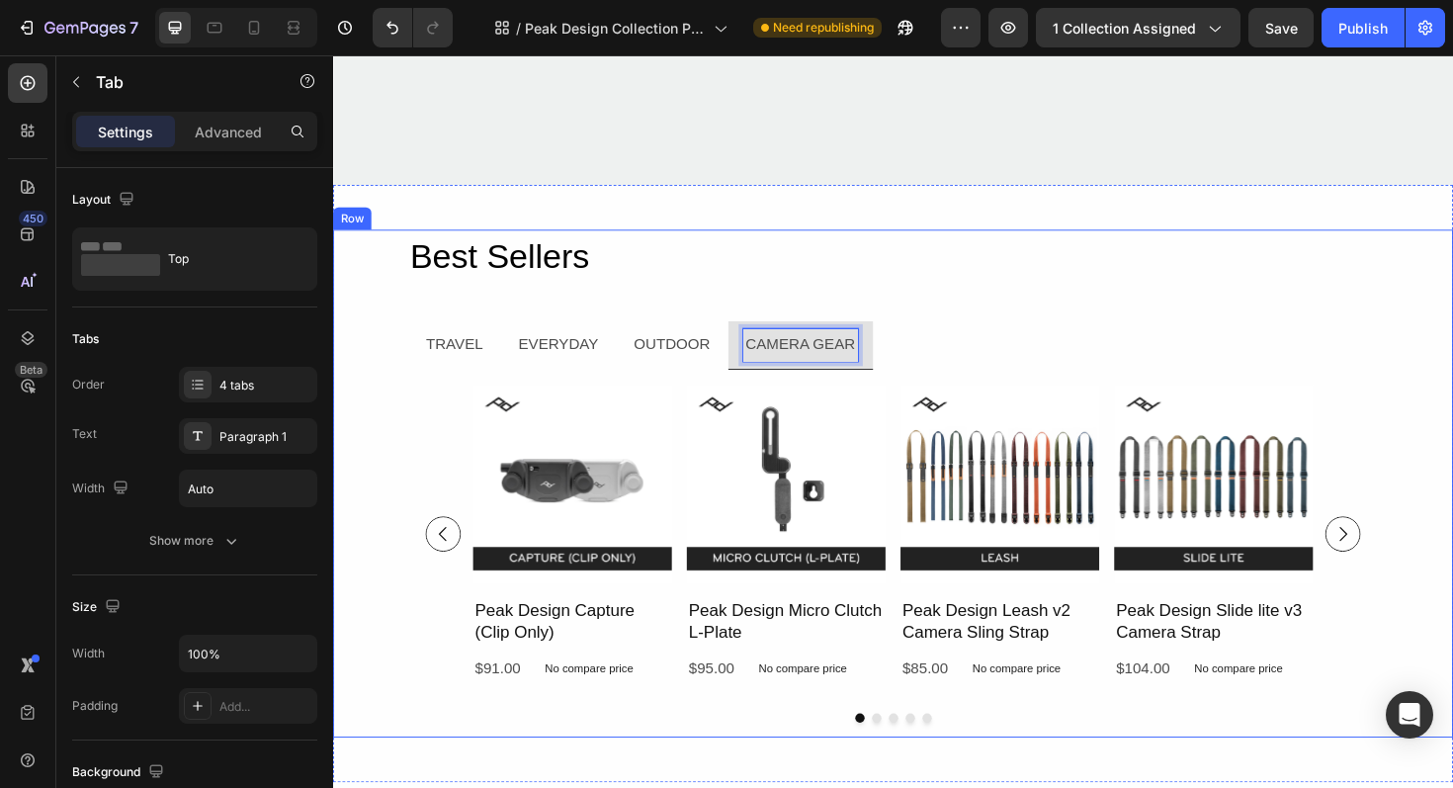
click at [380, 398] on div "Best Sellers Heading Travel Everyday Outdoor Camera Gear Product Images Peak De…" at bounding box center [926, 509] width 1186 height 538
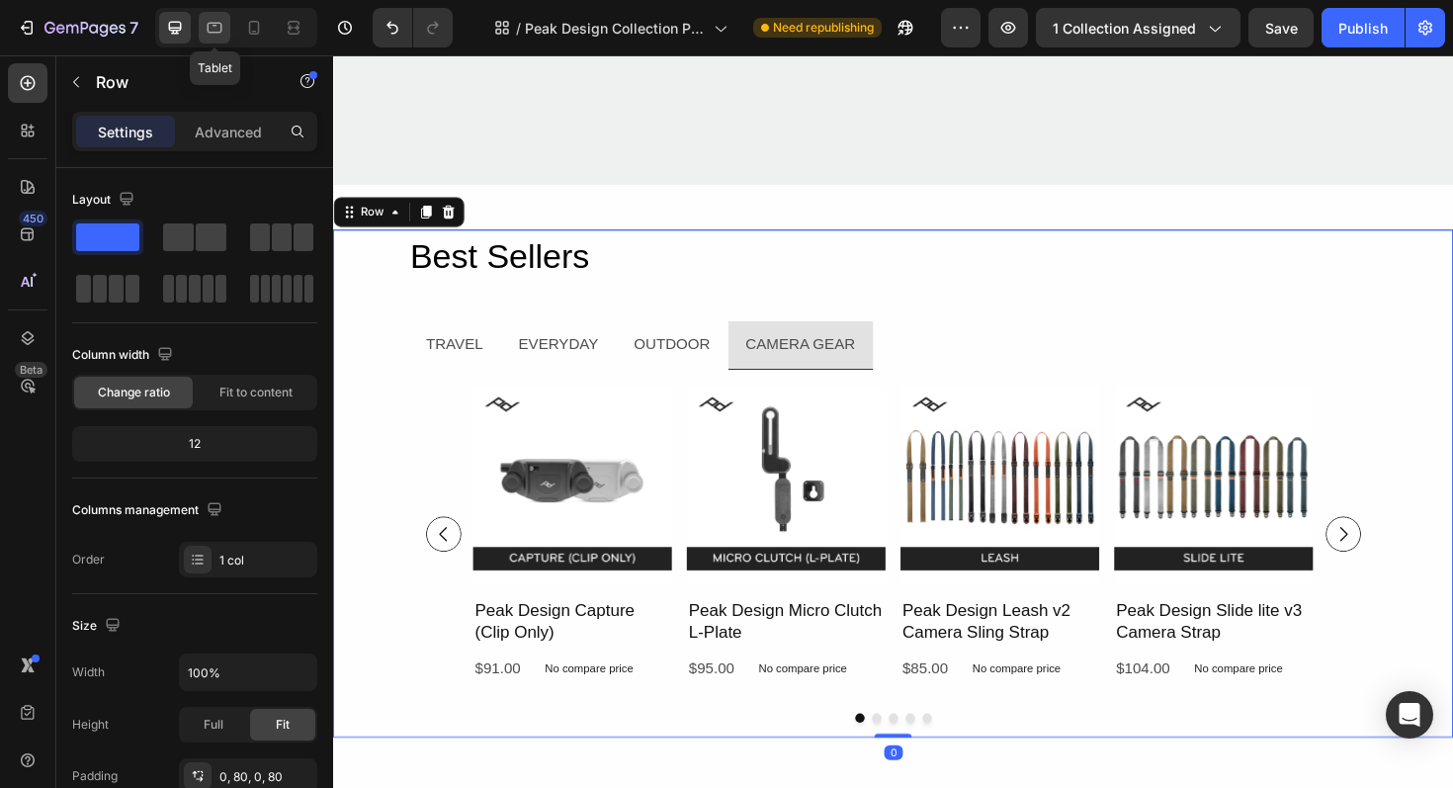
click at [218, 28] on icon at bounding box center [215, 28] width 20 height 20
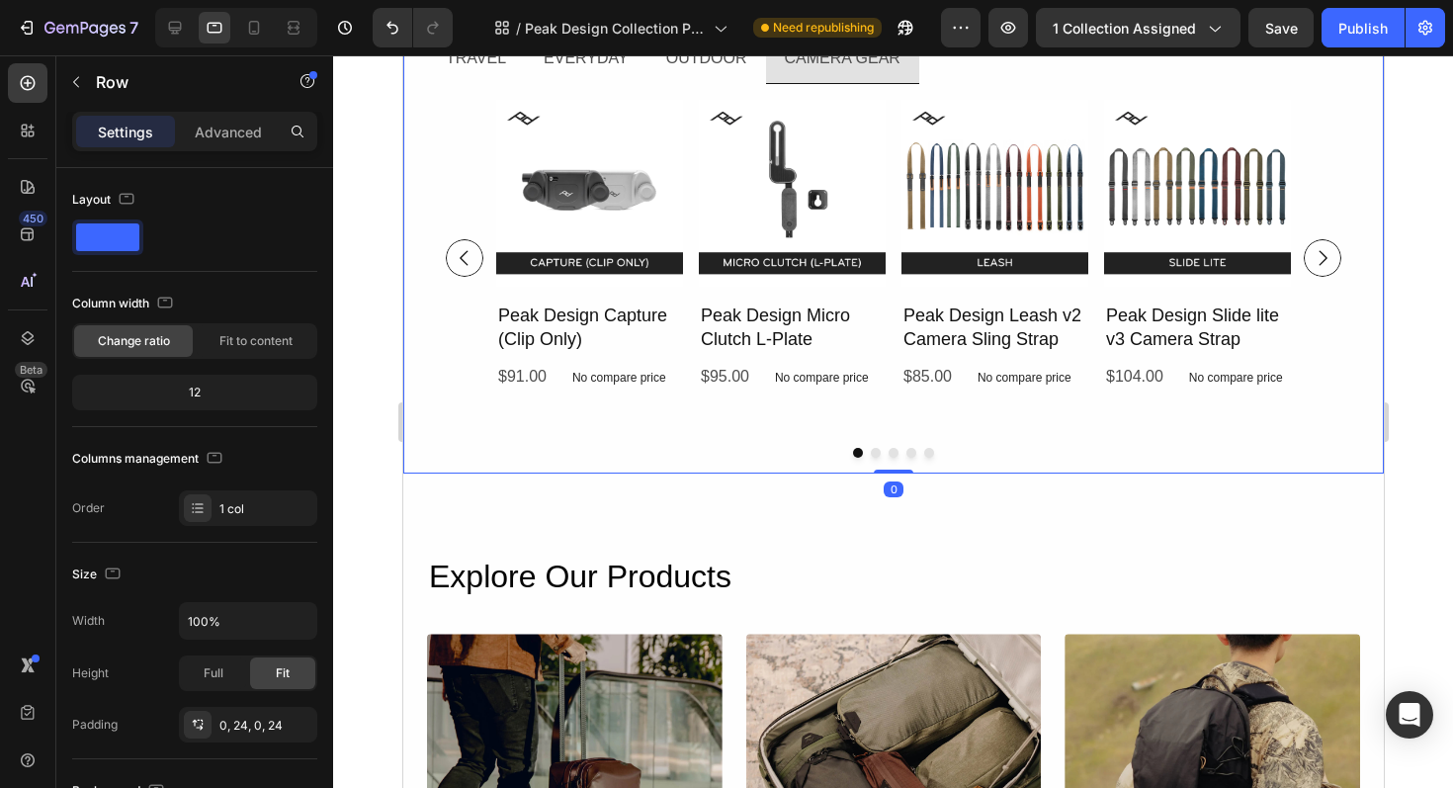
scroll to position [403, 0]
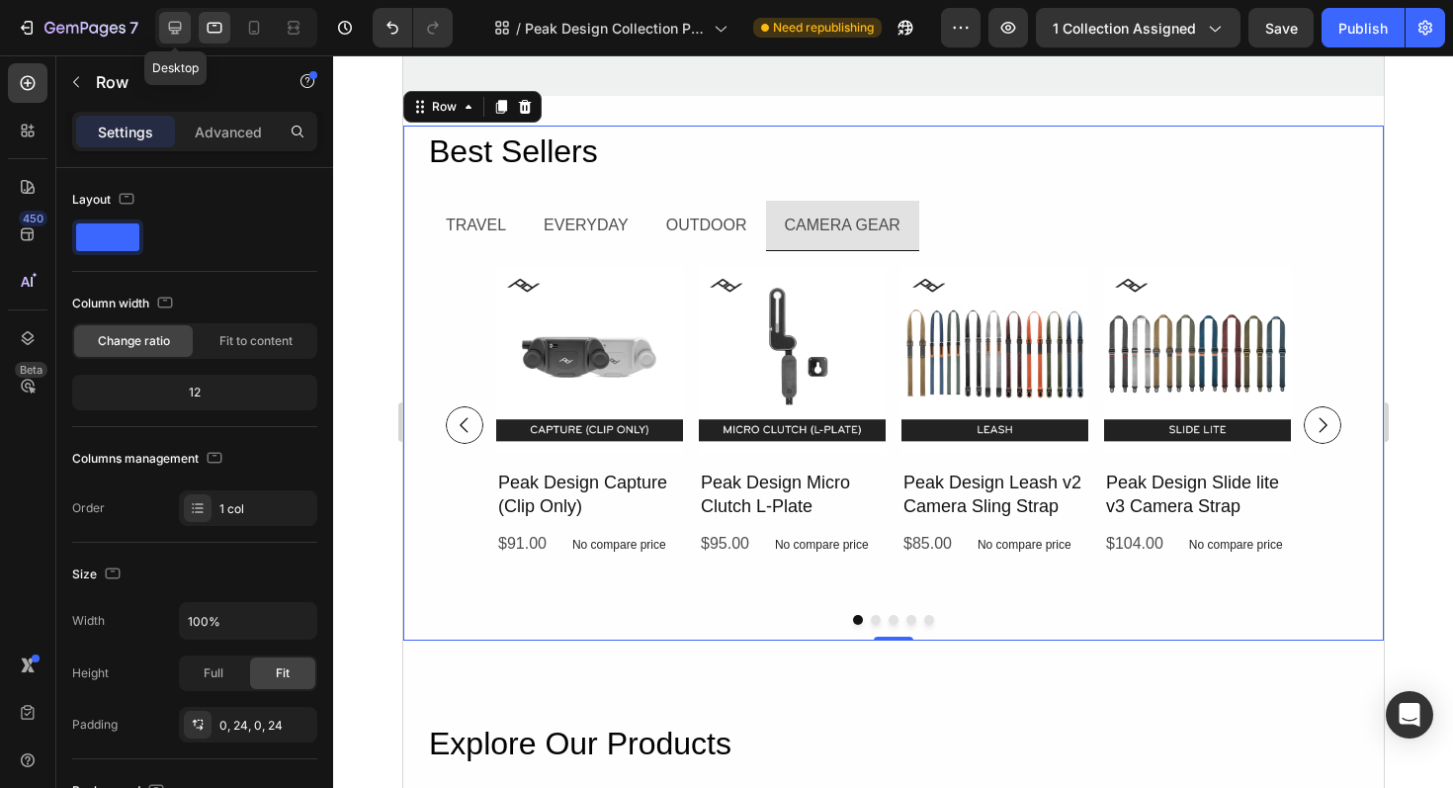
click at [182, 28] on icon at bounding box center [175, 28] width 20 height 20
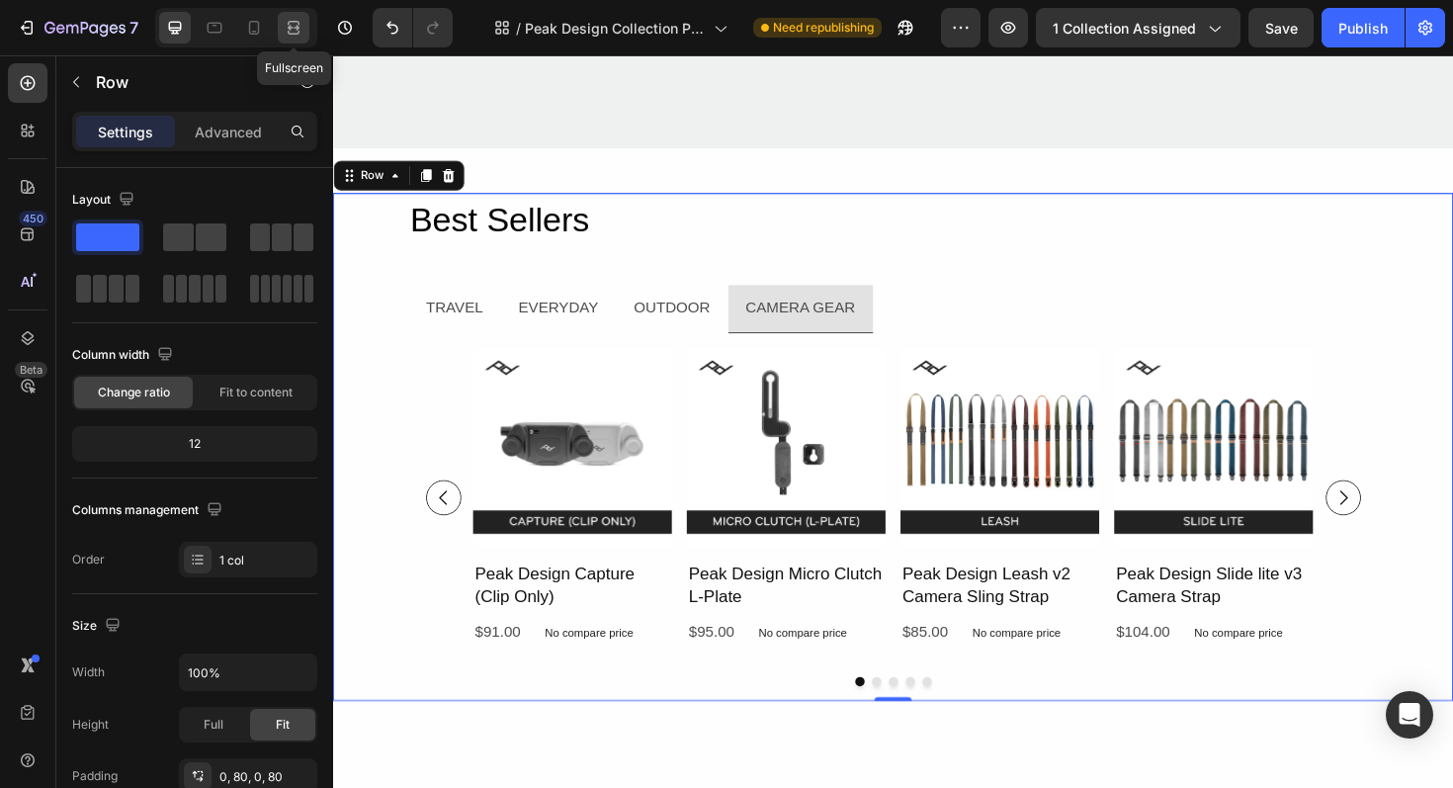
click at [289, 30] on icon at bounding box center [291, 27] width 6 height 5
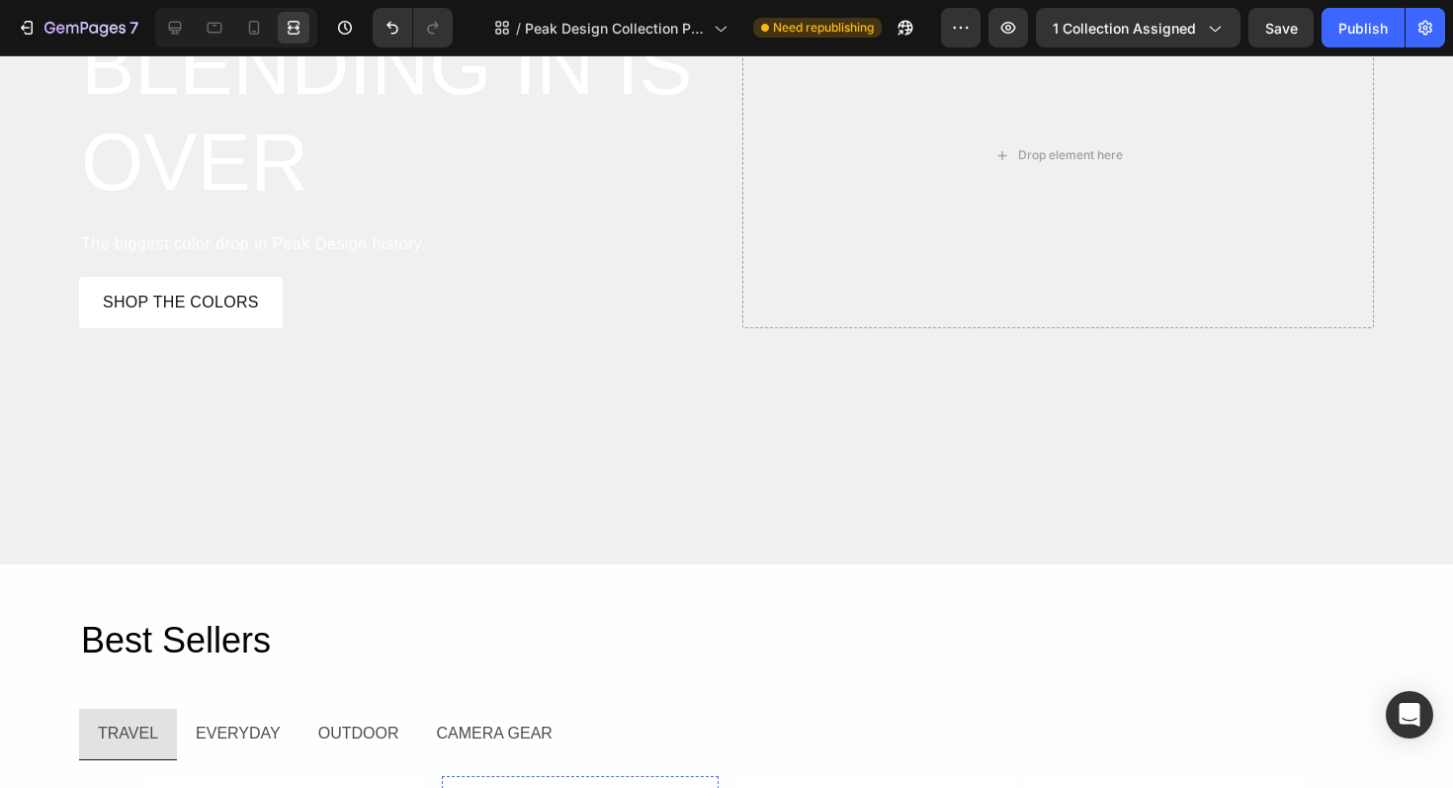
scroll to position [80, 0]
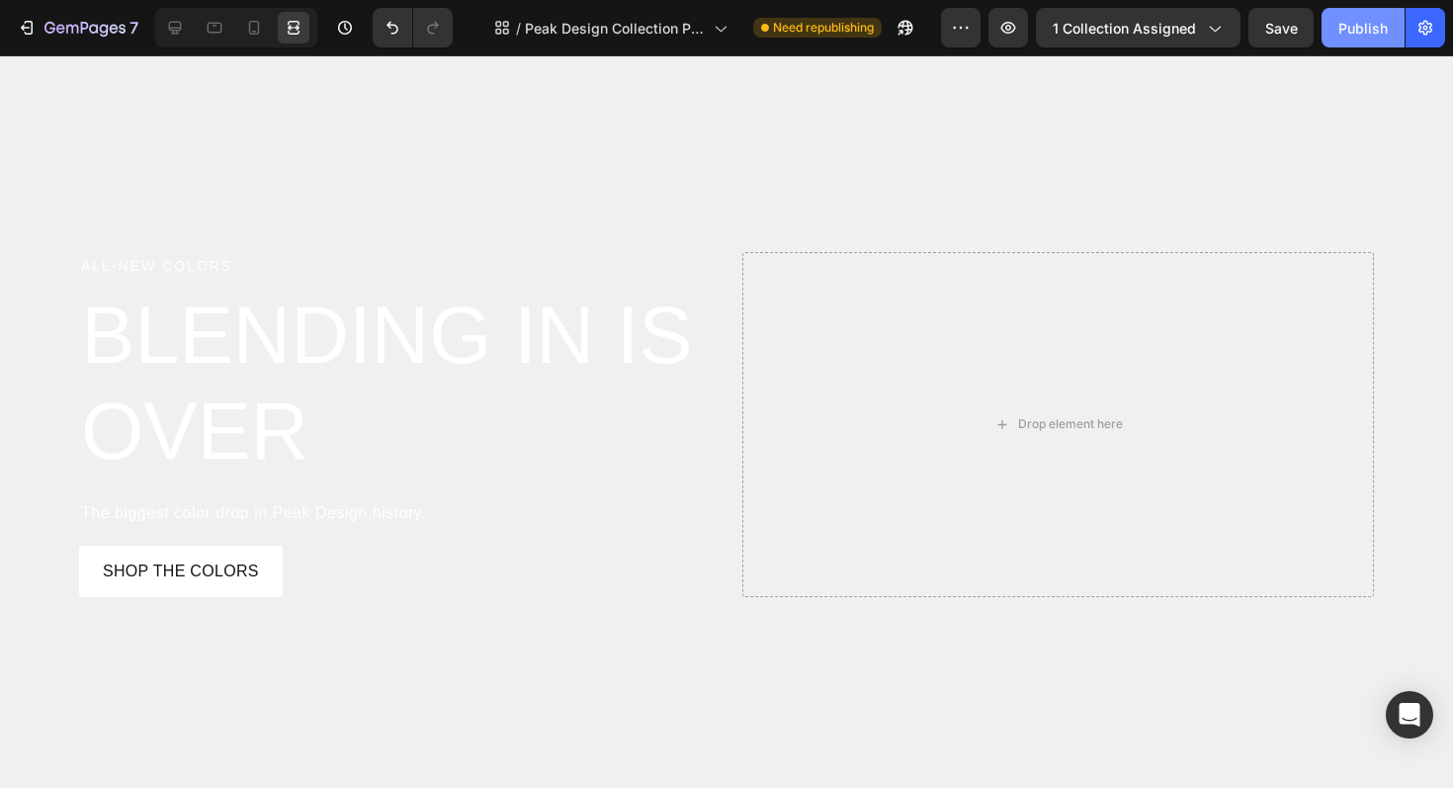
click at [1401, 20] on button "Publish" at bounding box center [1363, 28] width 83 height 40
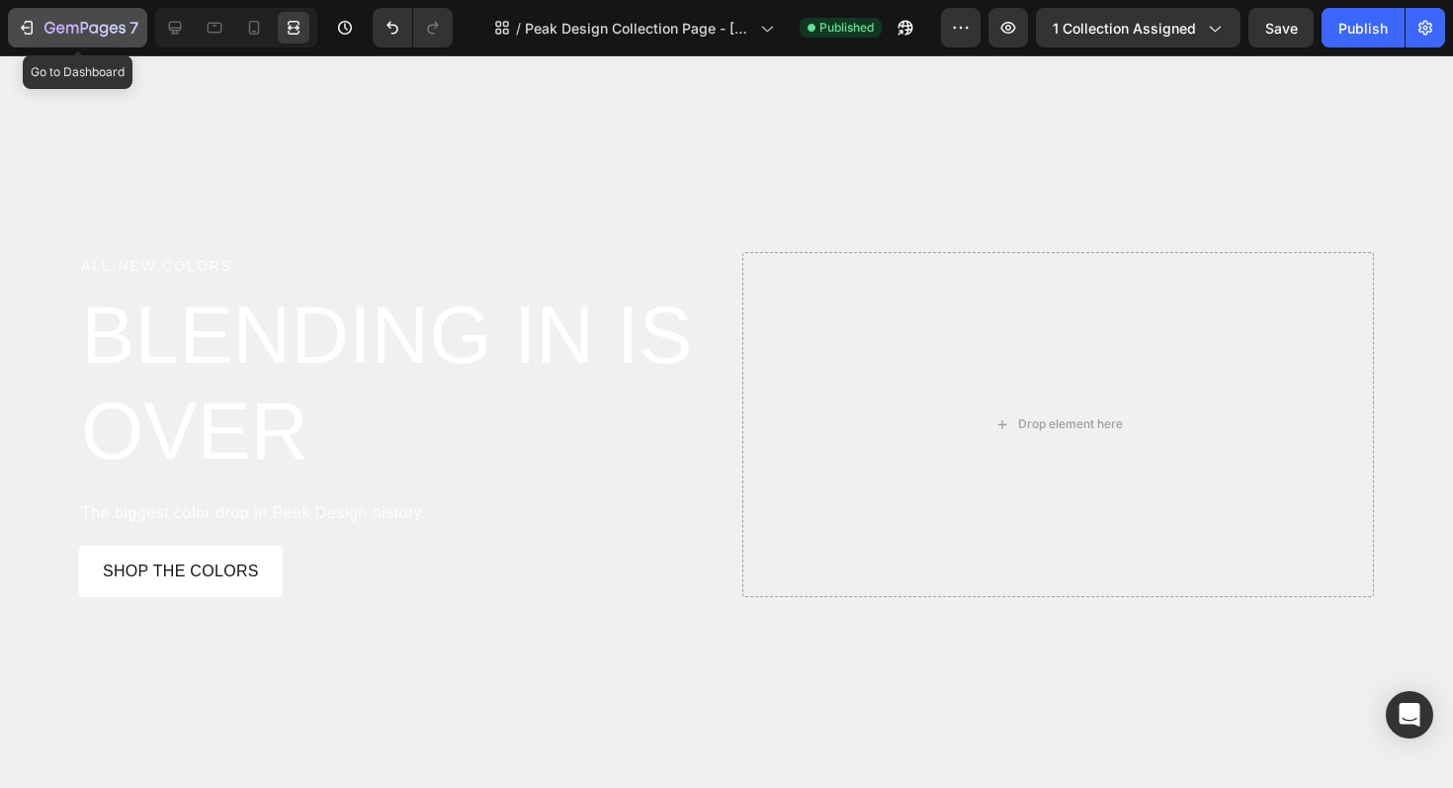
click at [29, 43] on button "7" at bounding box center [77, 28] width 139 height 40
